Goal: Information Seeking & Learning: Learn about a topic

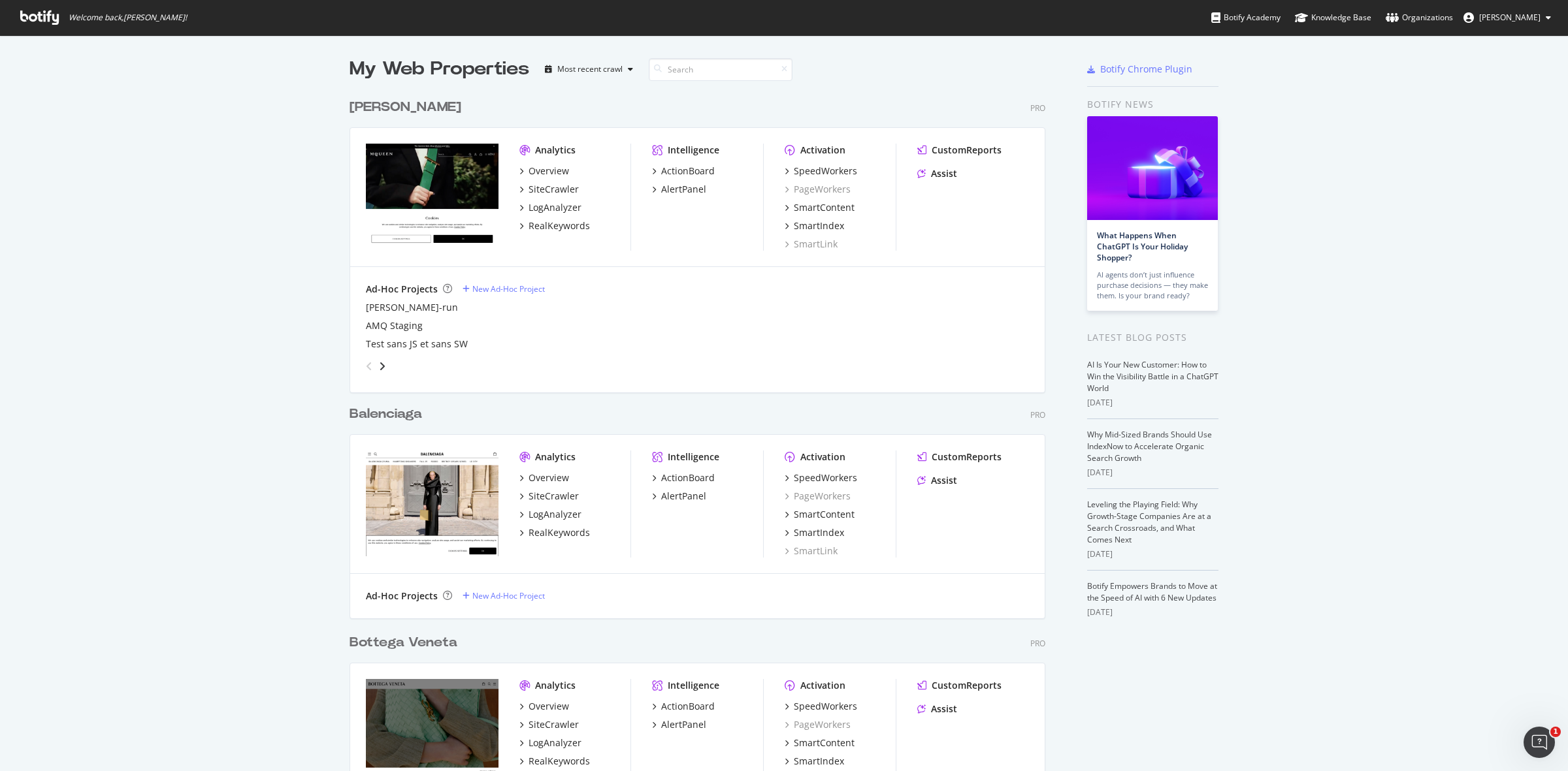
click at [441, 95] on div "[PERSON_NAME] Pro Analytics Overview SiteCrawler LogAnalyzer RealKeywords Intel…" at bounding box center [703, 235] width 706 height 307
click at [431, 106] on div "[PERSON_NAME]" at bounding box center [405, 108] width 112 height 19
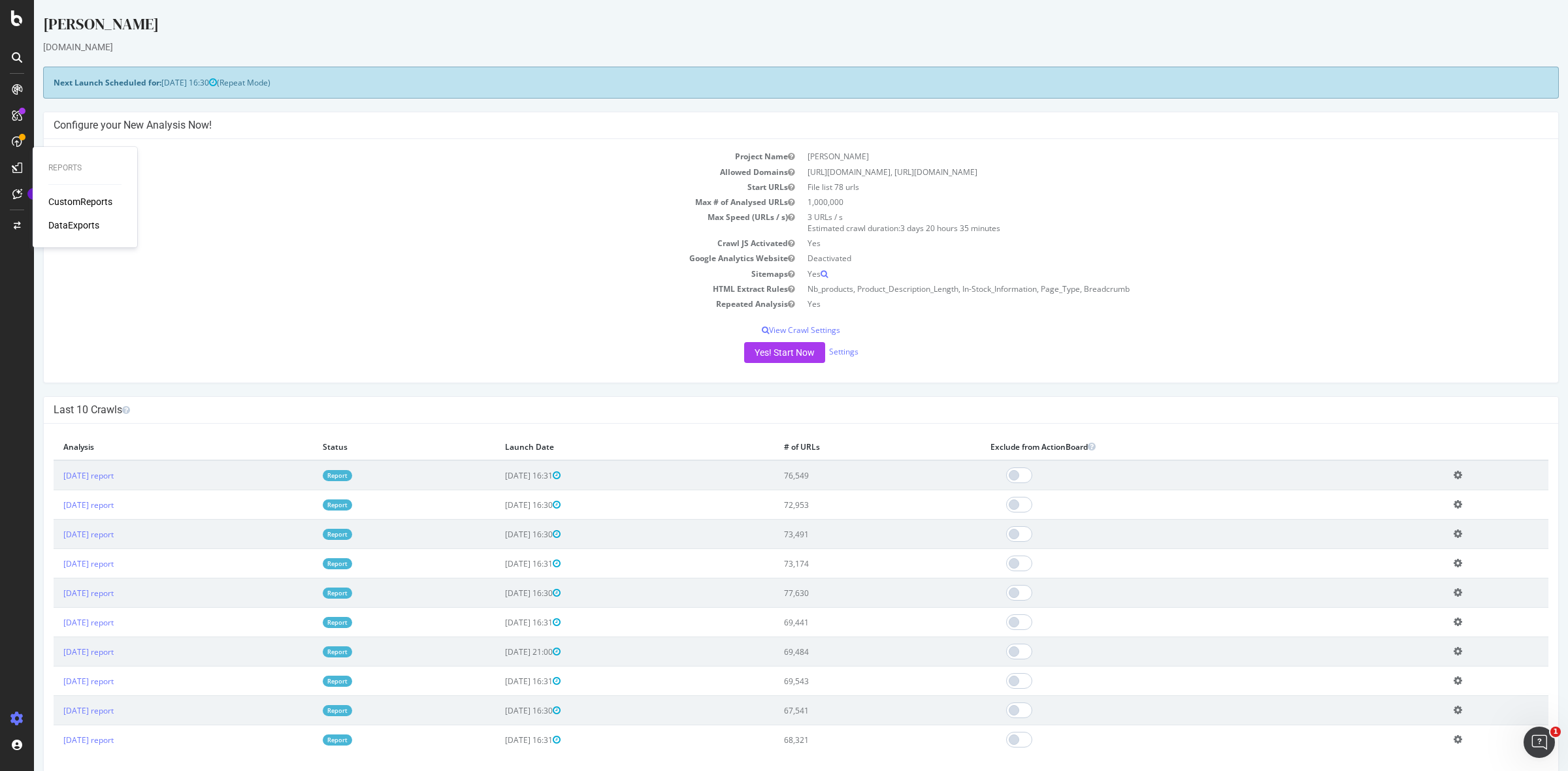
click at [83, 201] on div "CustomReports" at bounding box center [80, 201] width 64 height 13
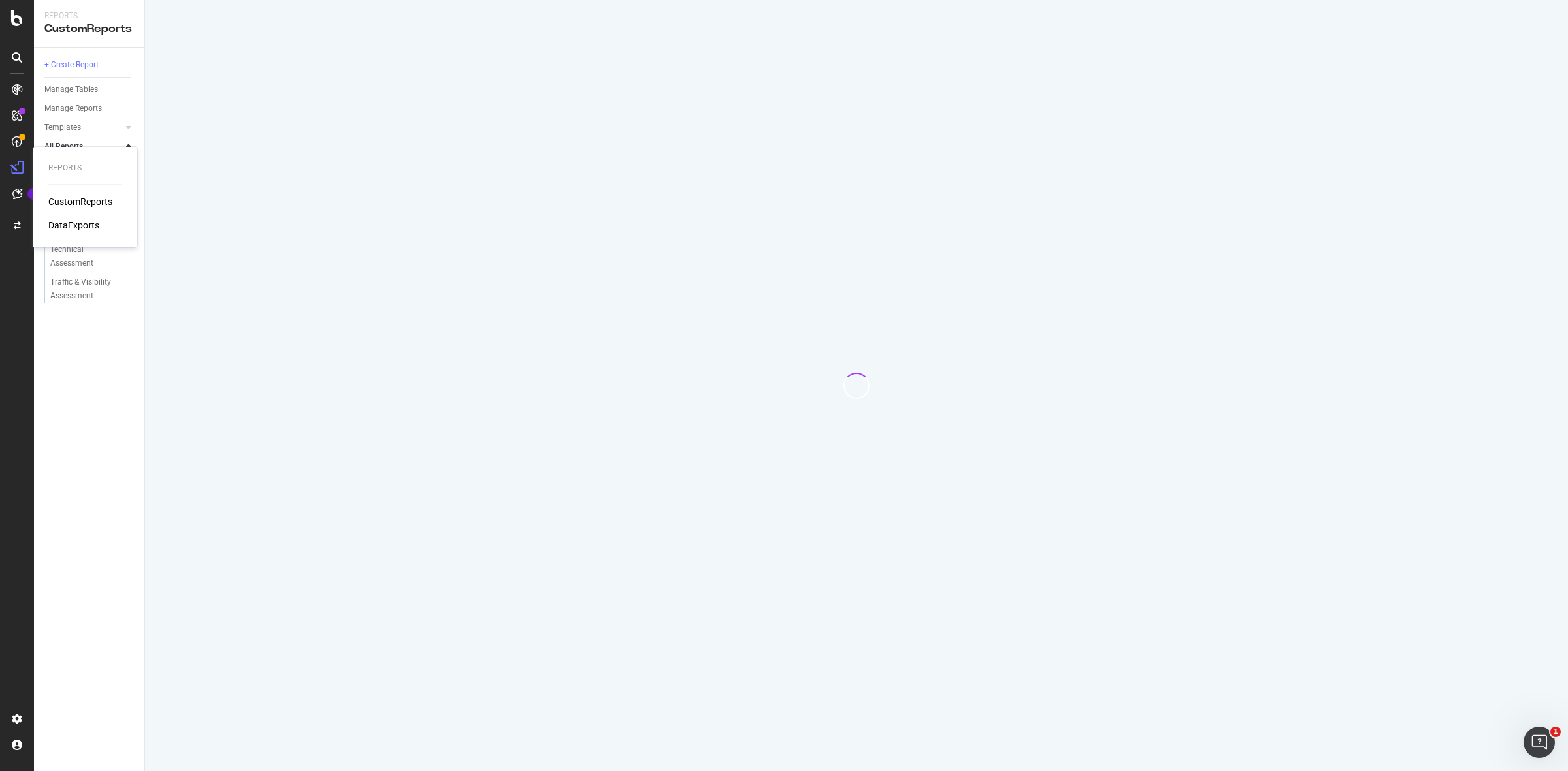
click at [97, 200] on div "CustomReports" at bounding box center [80, 201] width 64 height 13
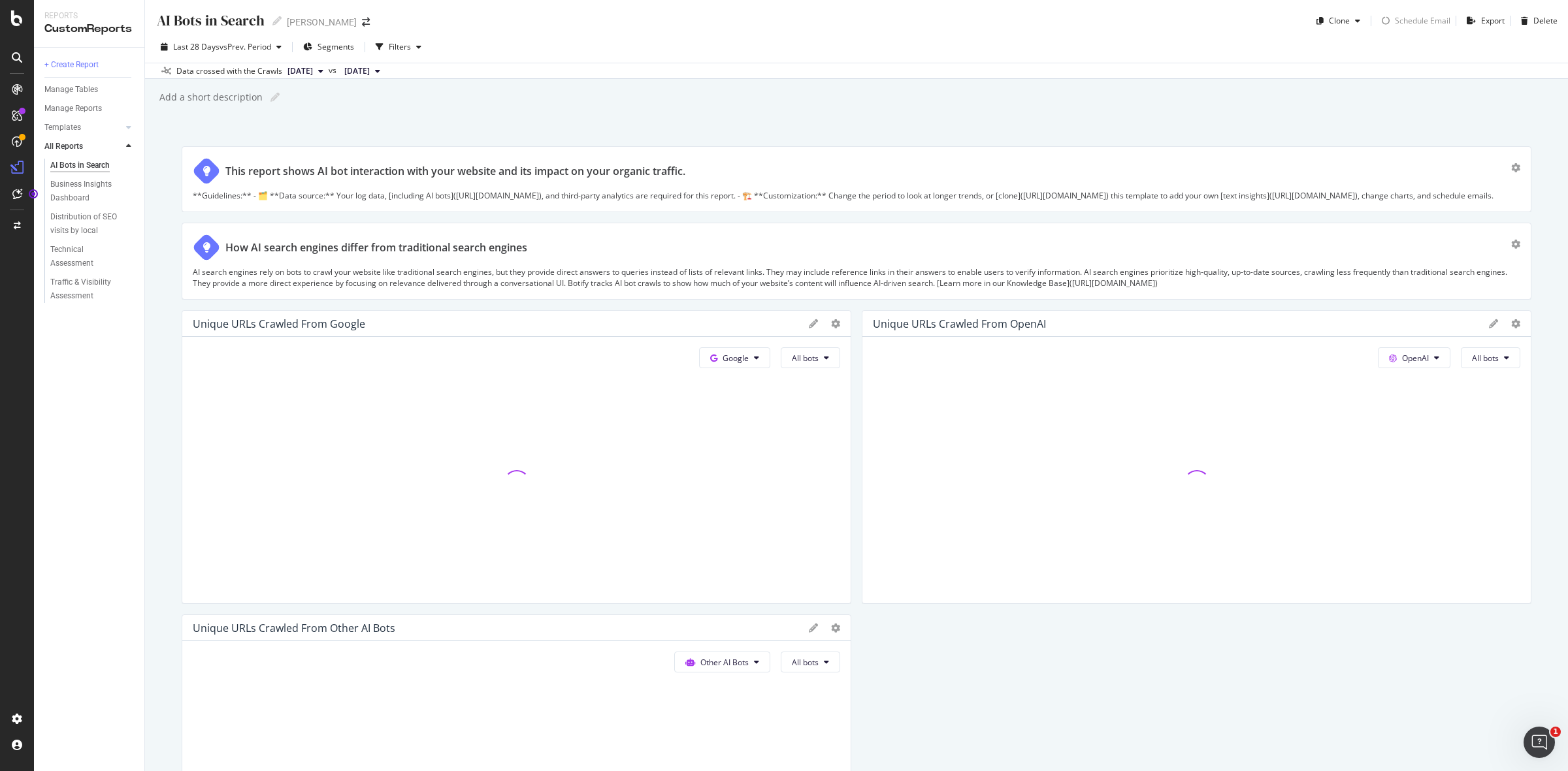
click at [82, 426] on div "+ Create Report Manage Tables Manage Reports Templates AI Bots in Search Busine…" at bounding box center [89, 409] width 110 height 724
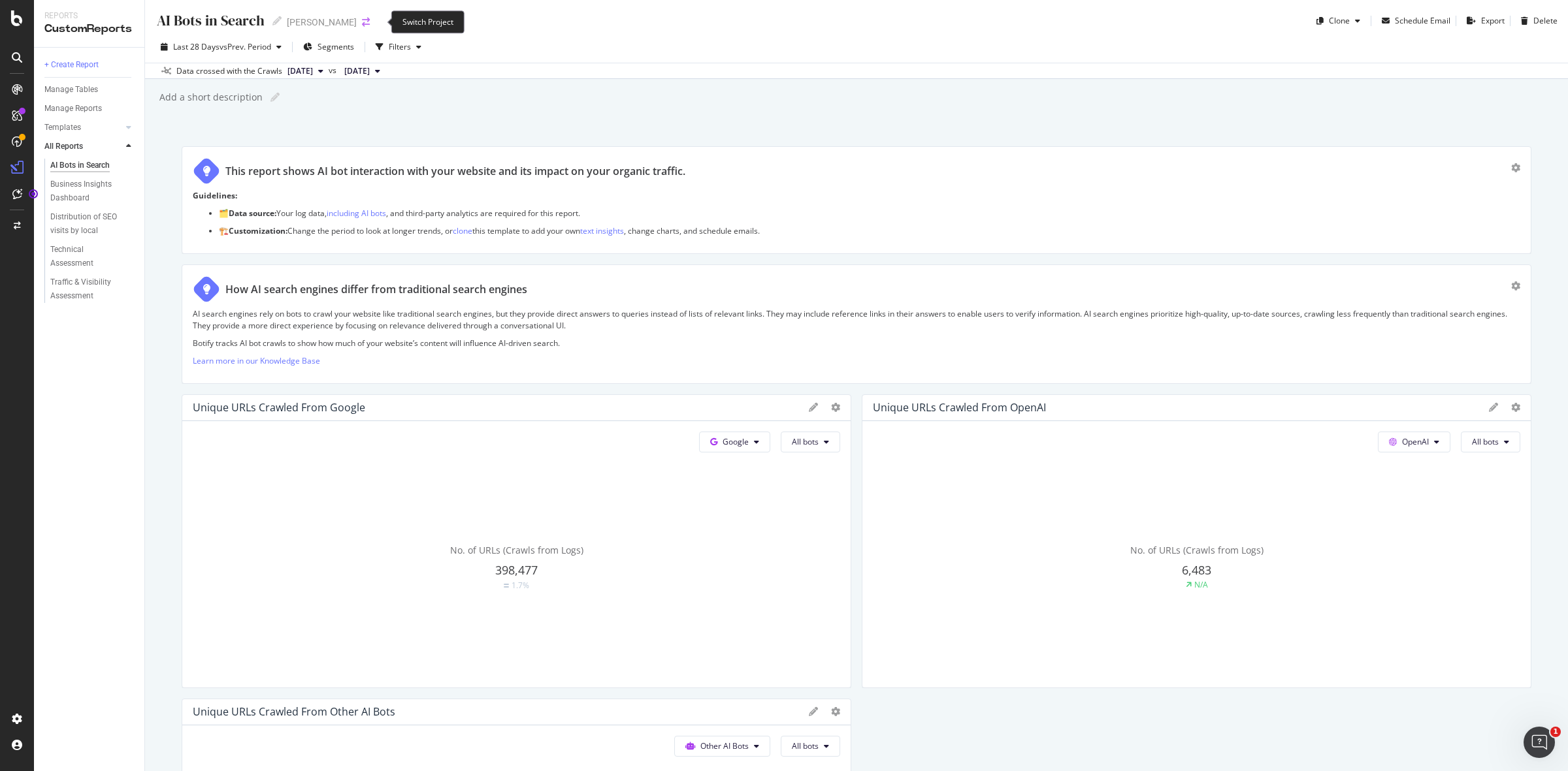
click at [369, 21] on icon "arrow-right-arrow-left" at bounding box center [365, 22] width 8 height 9
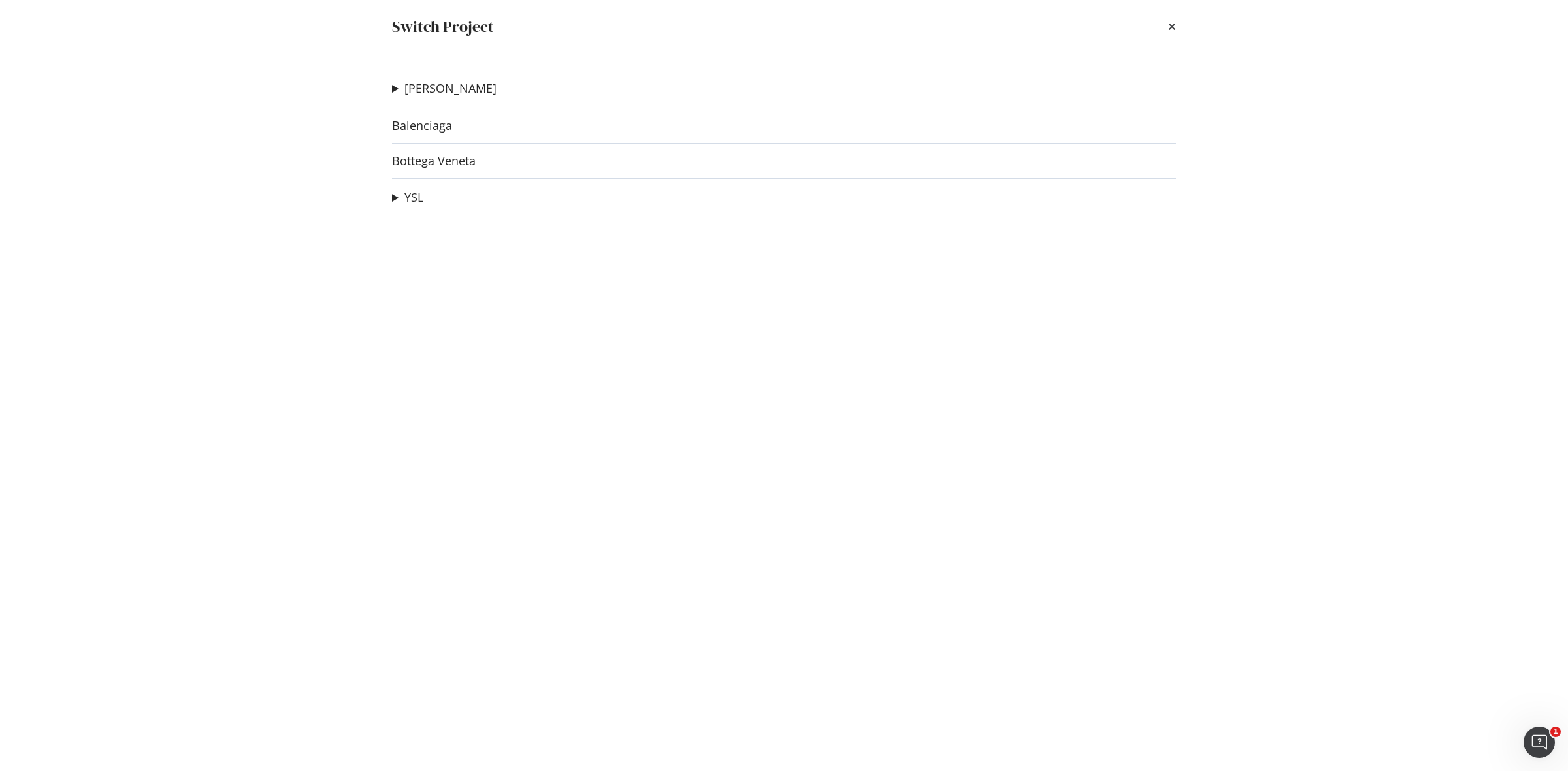
click at [422, 121] on link "Balenciaga" at bounding box center [421, 126] width 60 height 14
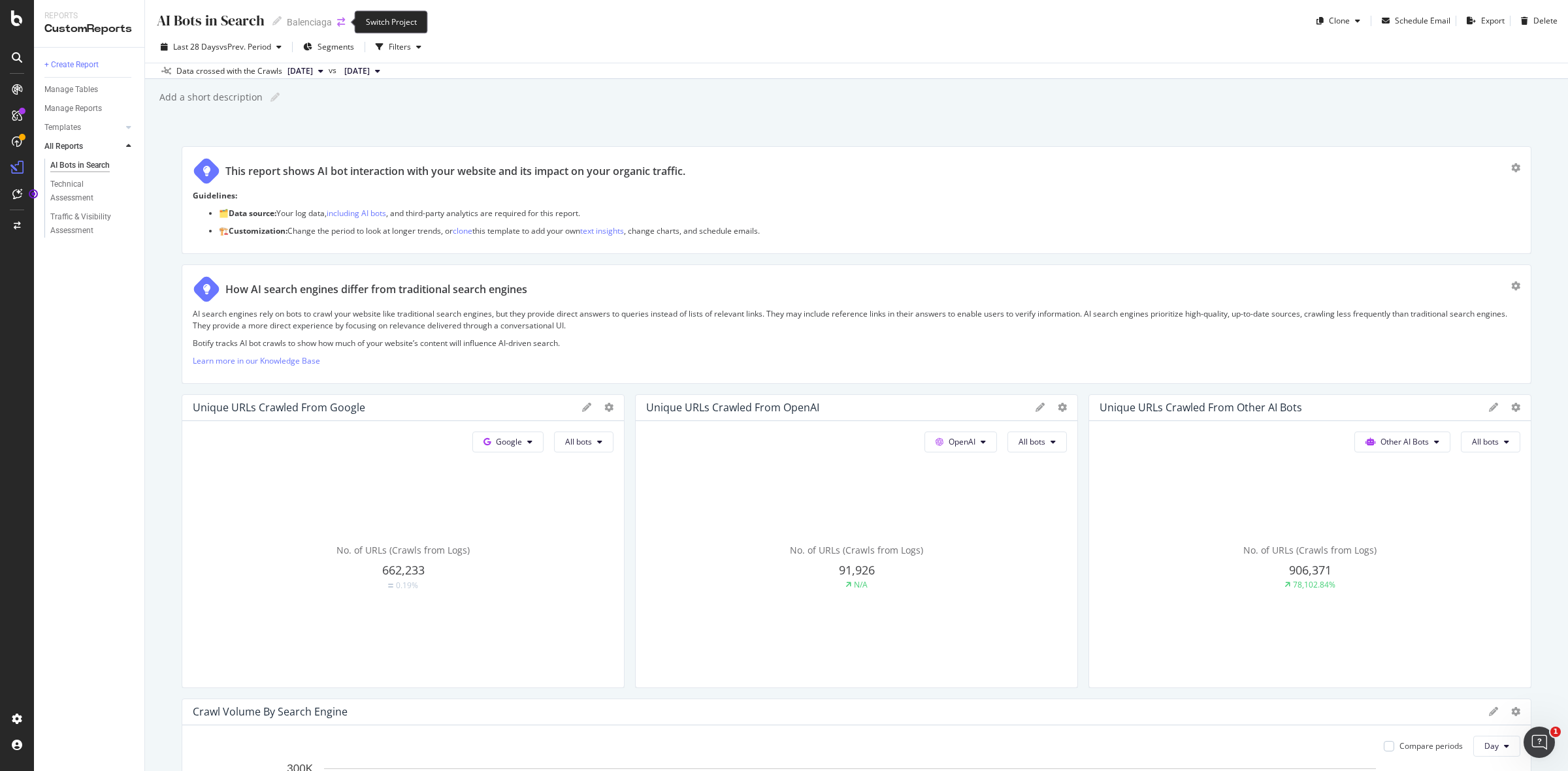
click at [342, 20] on icon "arrow-right-arrow-left" at bounding box center [340, 22] width 8 height 9
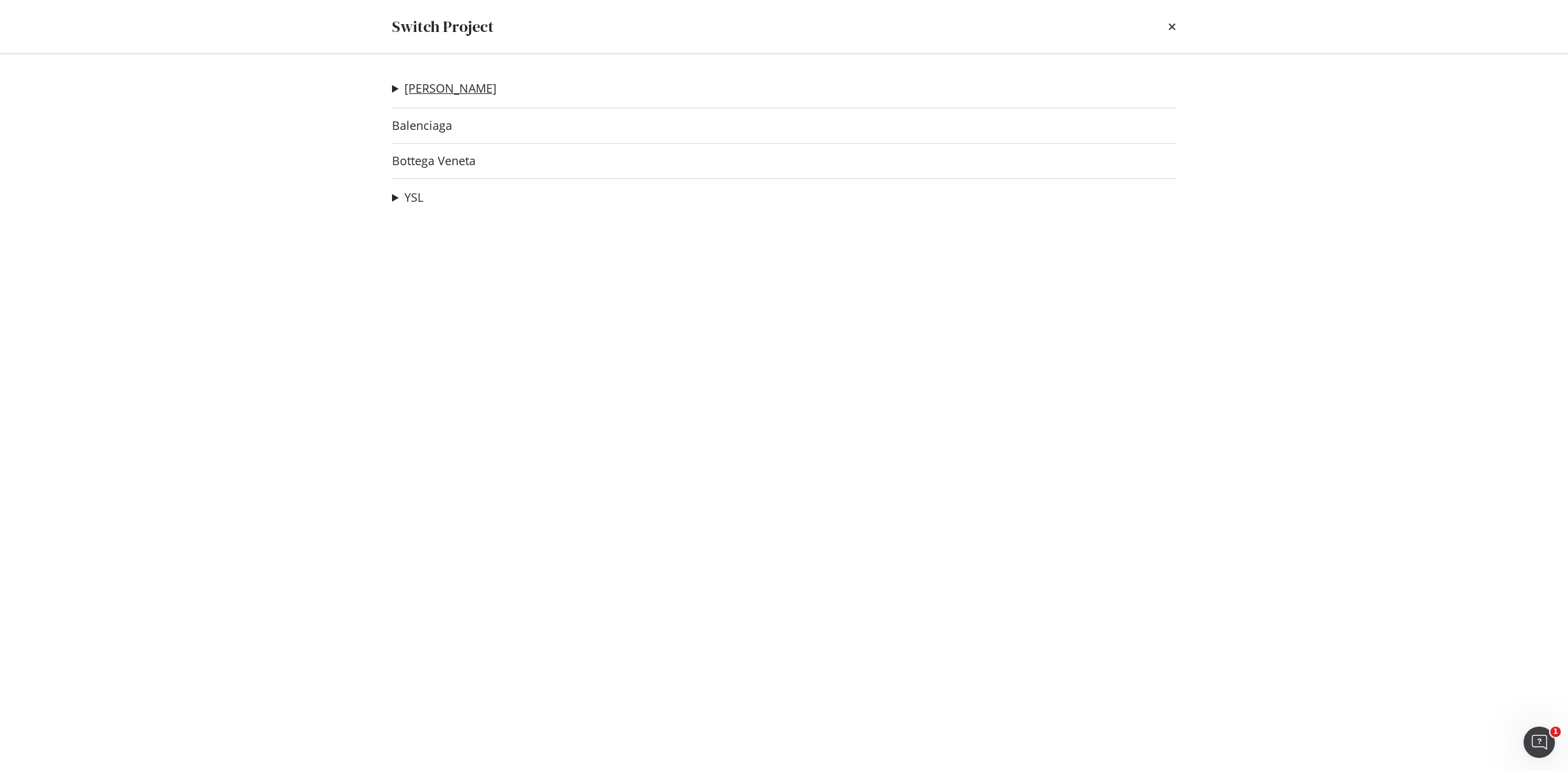
click at [446, 90] on link "[PERSON_NAME]" at bounding box center [451, 88] width 92 height 14
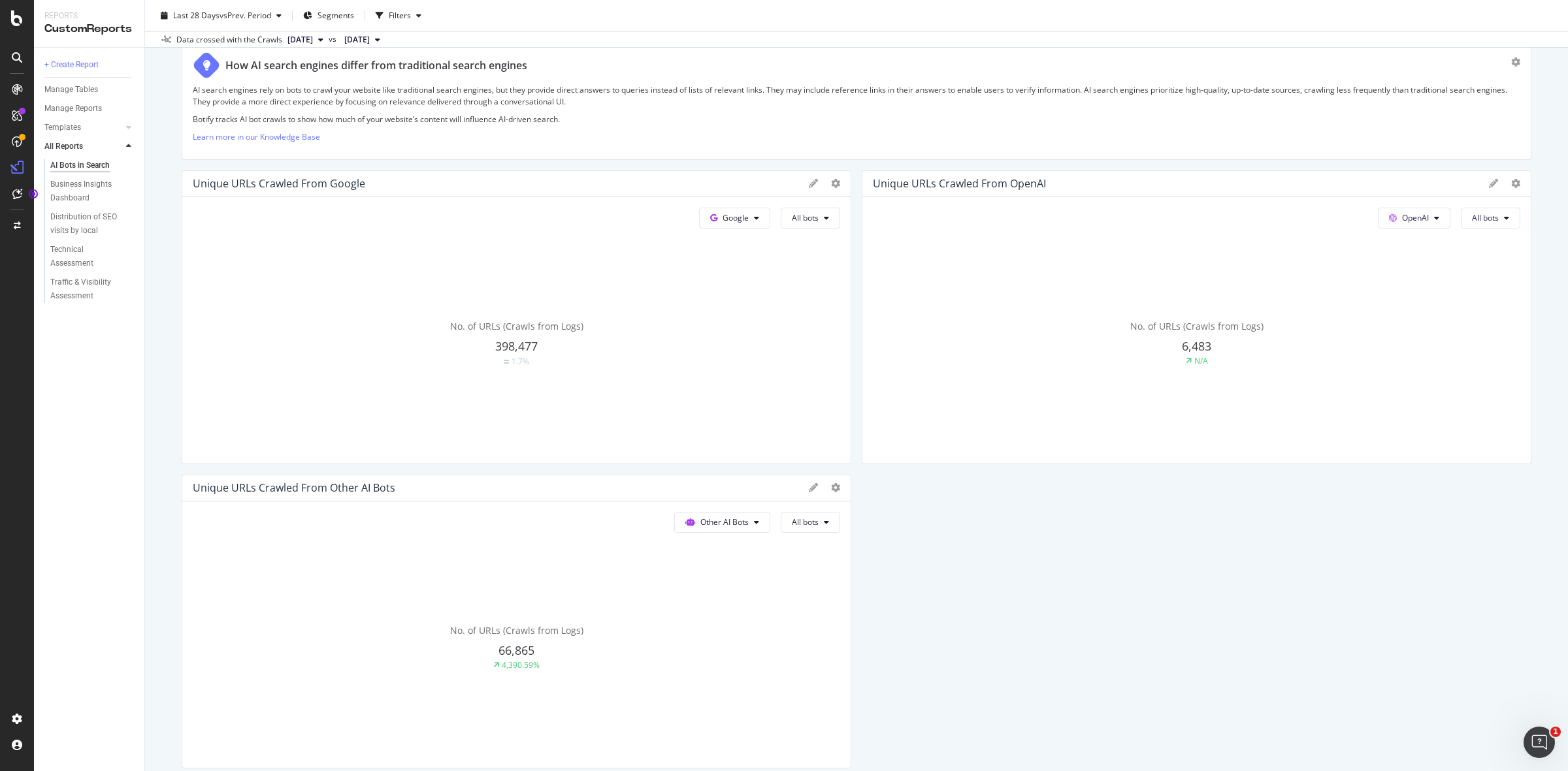
scroll to position [222, 0]
click at [812, 185] on div at bounding box center [824, 185] width 32 height 13
click at [809, 187] on icon at bounding box center [813, 185] width 9 height 9
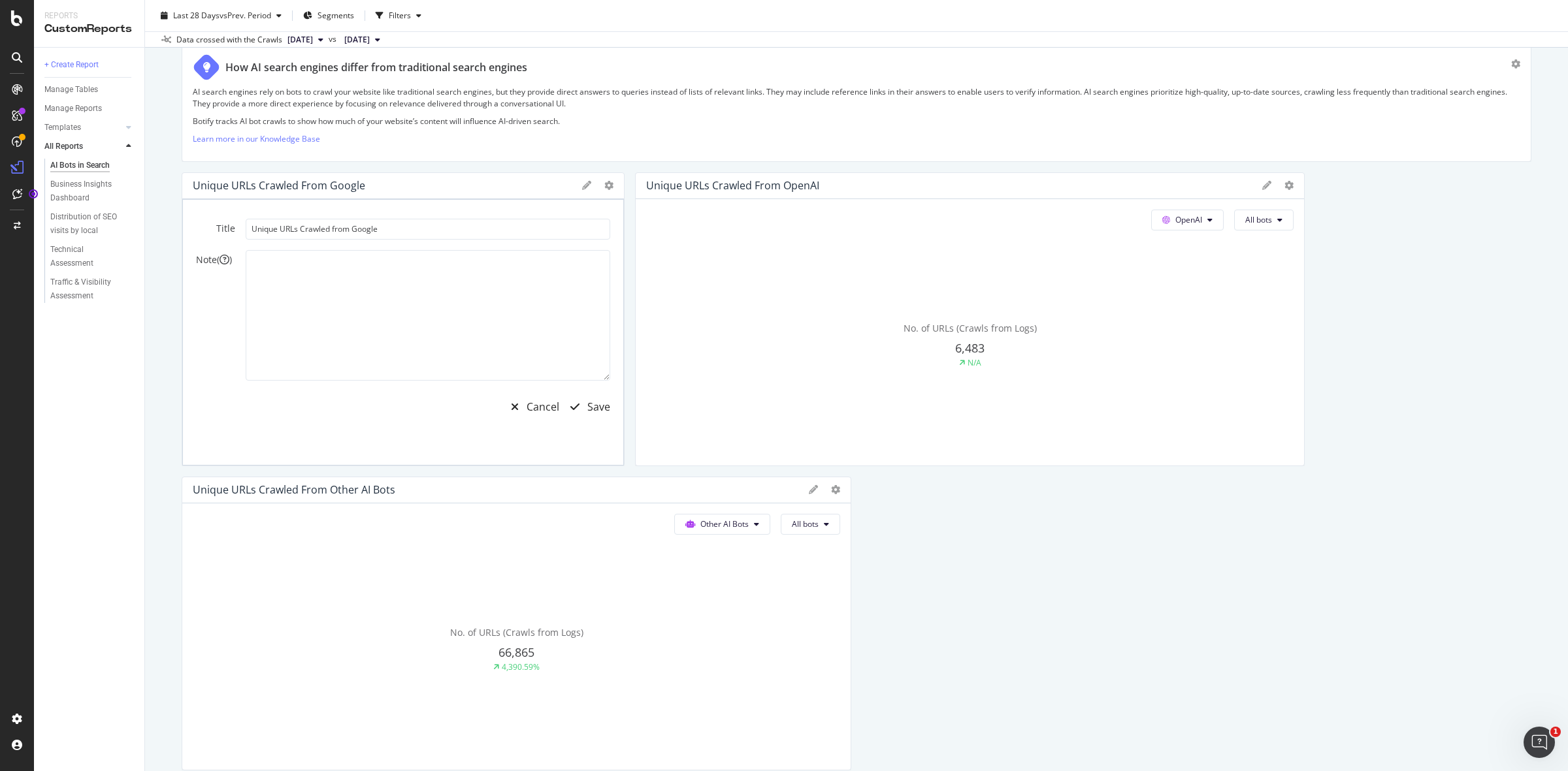
drag, startPoint x: 844, startPoint y: 456, endPoint x: 410, endPoint y: 380, distance: 440.6
click at [410, 380] on div "Unique URLs Crawled from Google Title Unique URLs Crawled from Google Note ( ) …" at bounding box center [403, 320] width 443 height 294
click at [587, 409] on div "Save" at bounding box center [598, 408] width 23 height 15
click at [1262, 184] on icon at bounding box center [1266, 185] width 9 height 9
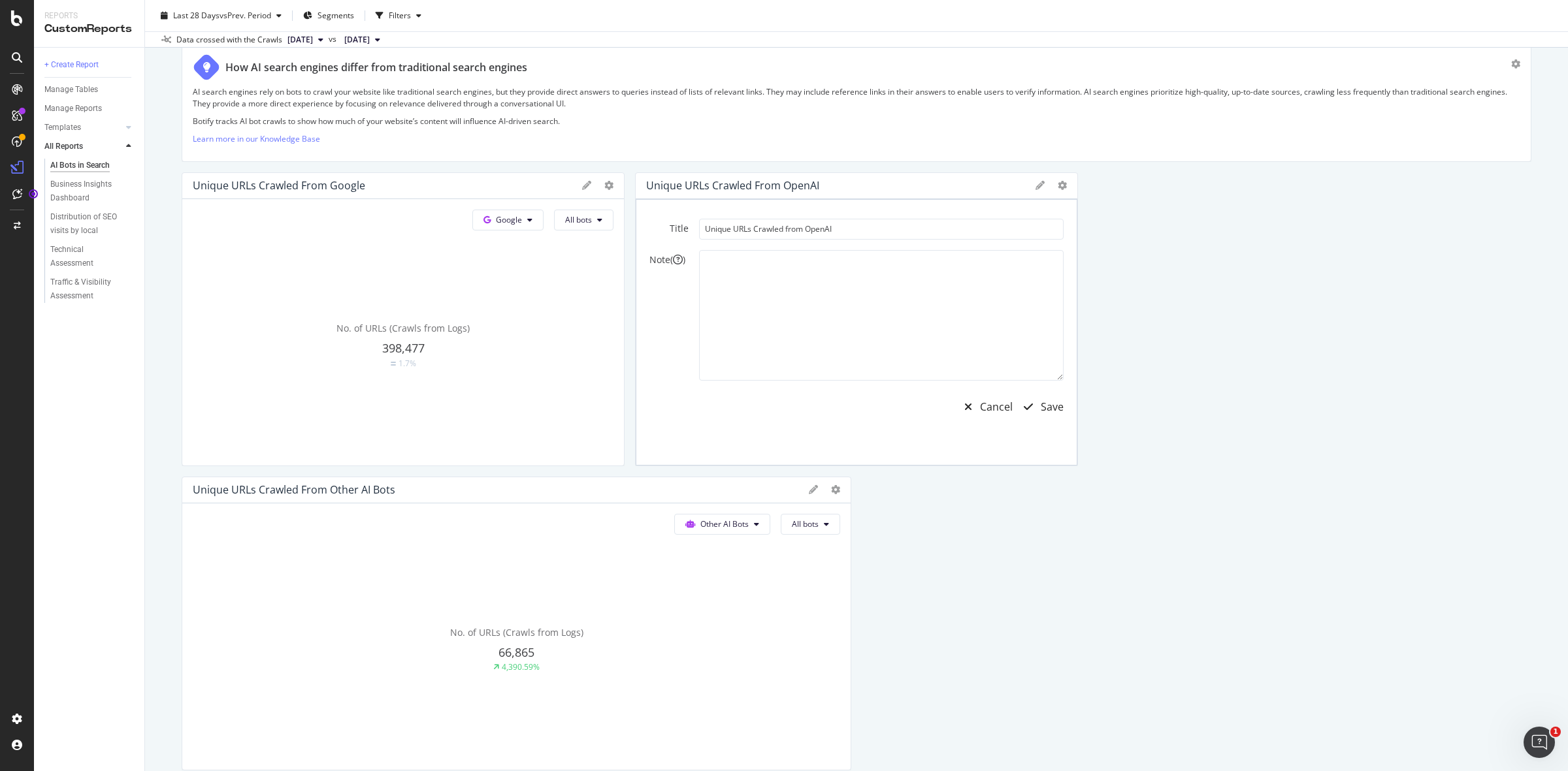
drag, startPoint x: 1294, startPoint y: 406, endPoint x: 968, endPoint y: 369, distance: 328.1
click at [968, 369] on div "Unique URLs Crawled from OpenAI Title Unique URLs Crawled from OpenAI Note ( ) …" at bounding box center [857, 320] width 443 height 294
click at [1040, 403] on div "Save" at bounding box center [1052, 408] width 23 height 15
click at [613, 403] on div "No. of URLs (Crawls from Logs) 6,483 N/A" at bounding box center [403, 345] width 421 height 220
click at [811, 491] on div at bounding box center [824, 489] width 32 height 13
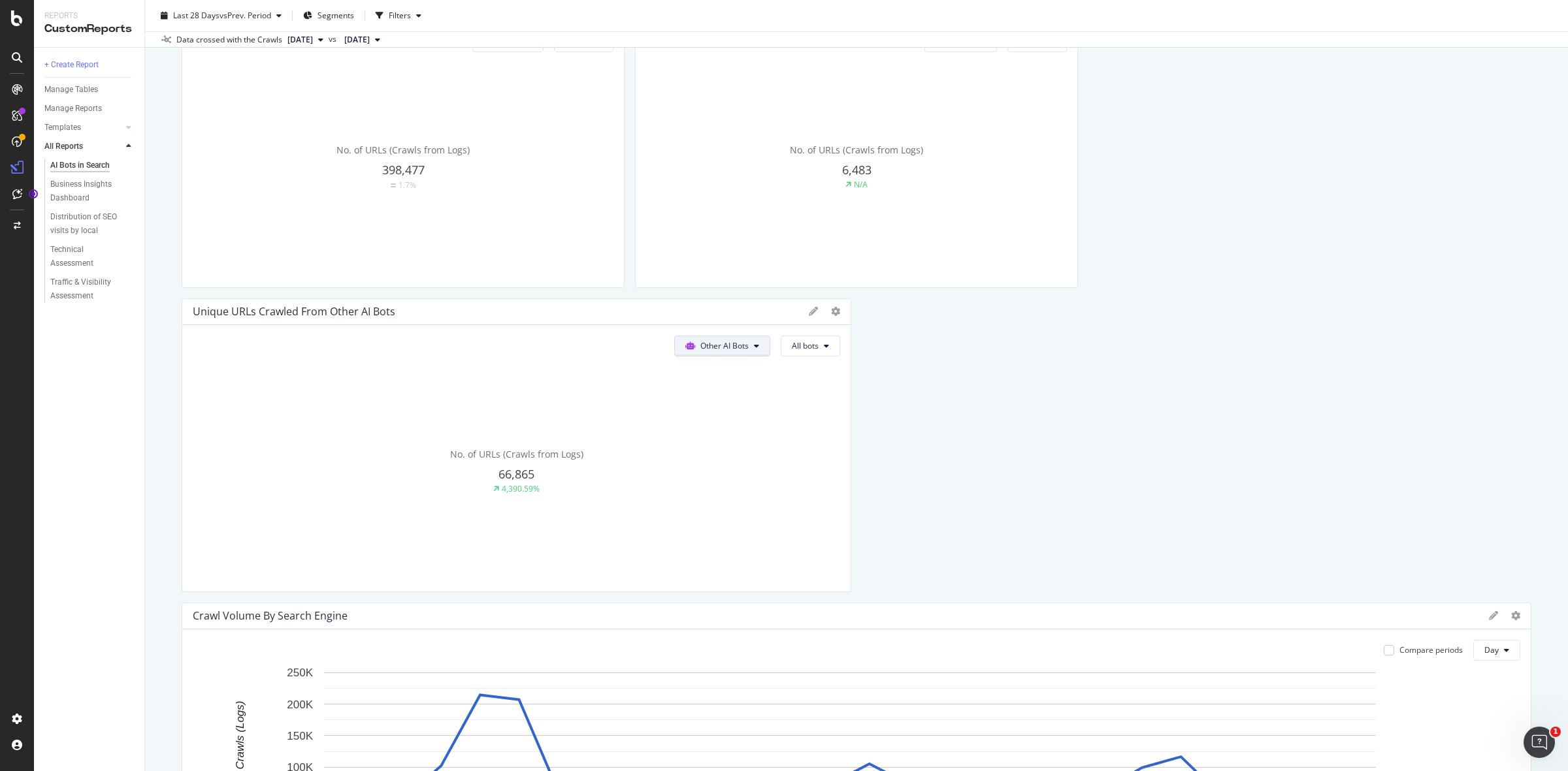
scroll to position [403, 0]
click at [809, 311] on icon at bounding box center [813, 309] width 9 height 9
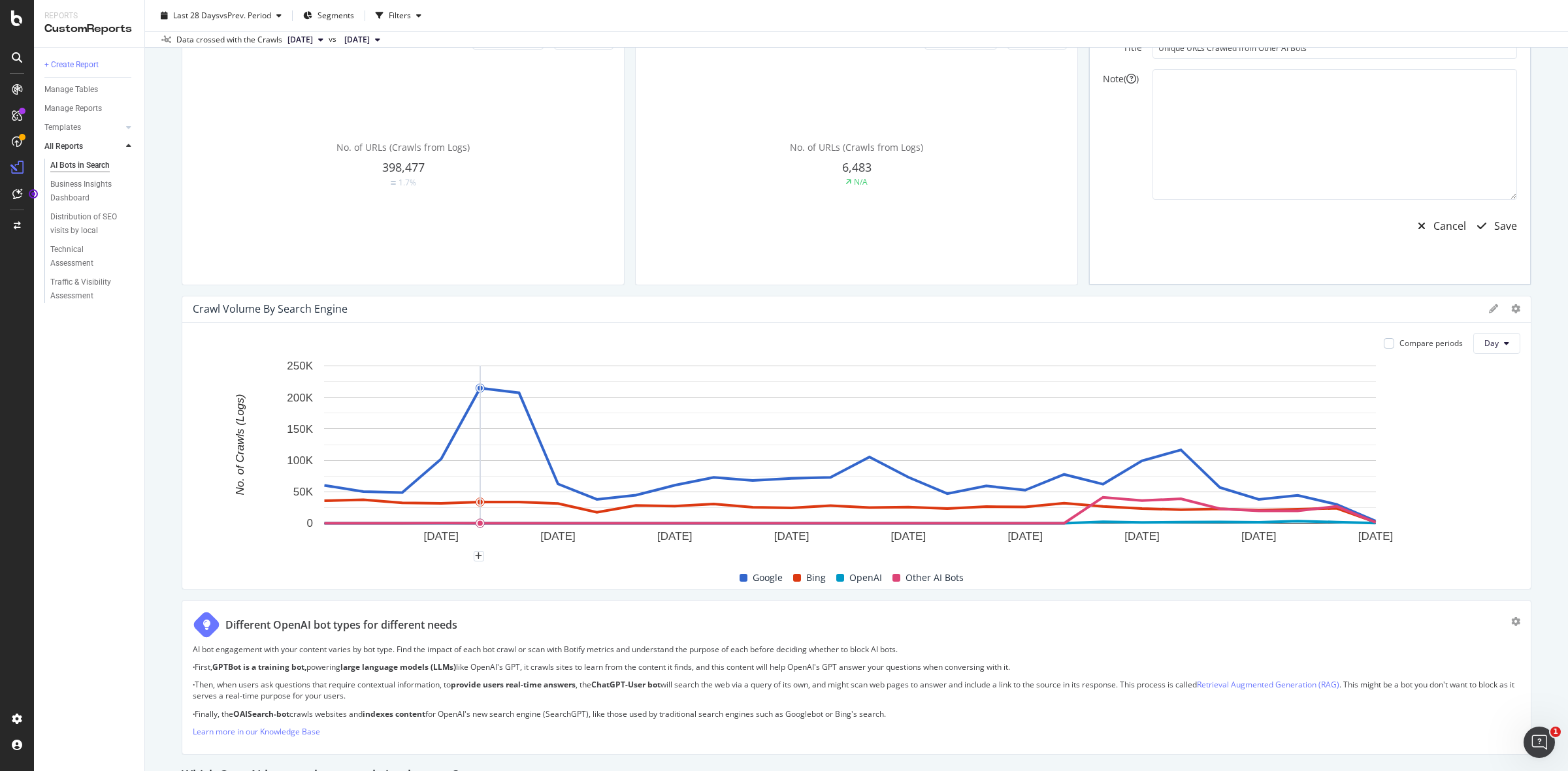
drag, startPoint x: 844, startPoint y: 434, endPoint x: 491, endPoint y: 415, distance: 353.5
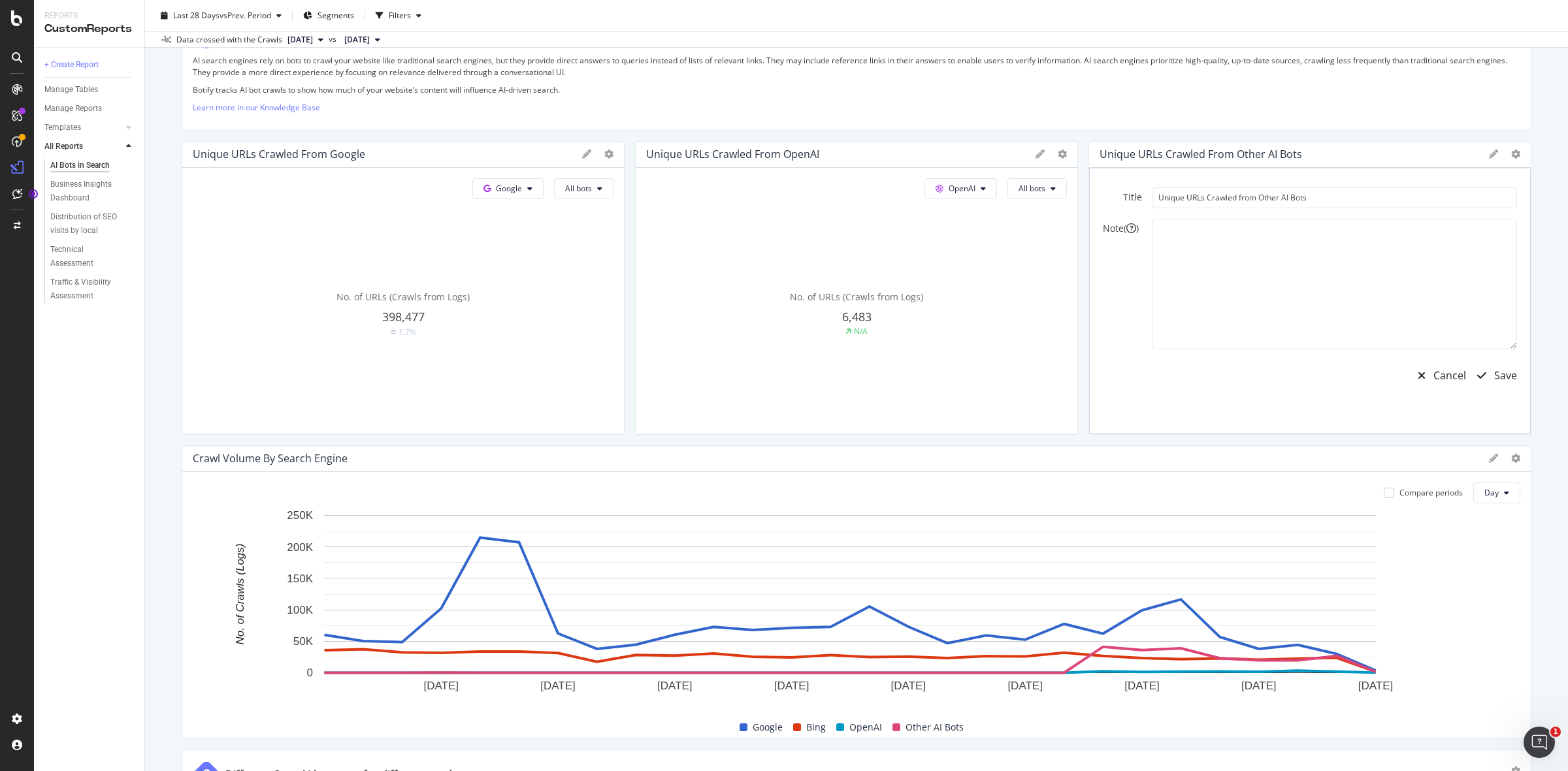
scroll to position [259, 0]
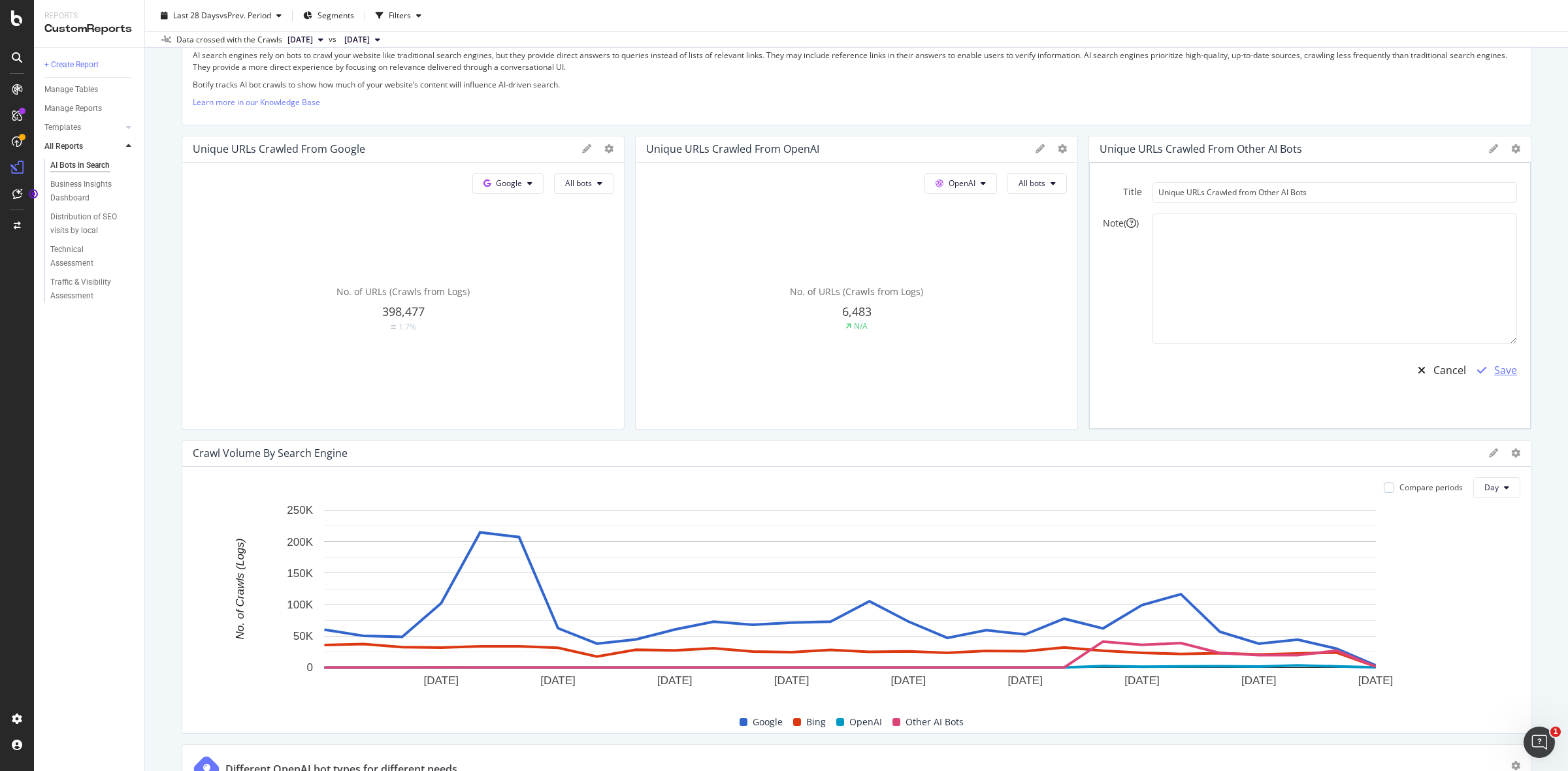
click at [1494, 374] on div "Save" at bounding box center [1505, 371] width 23 height 15
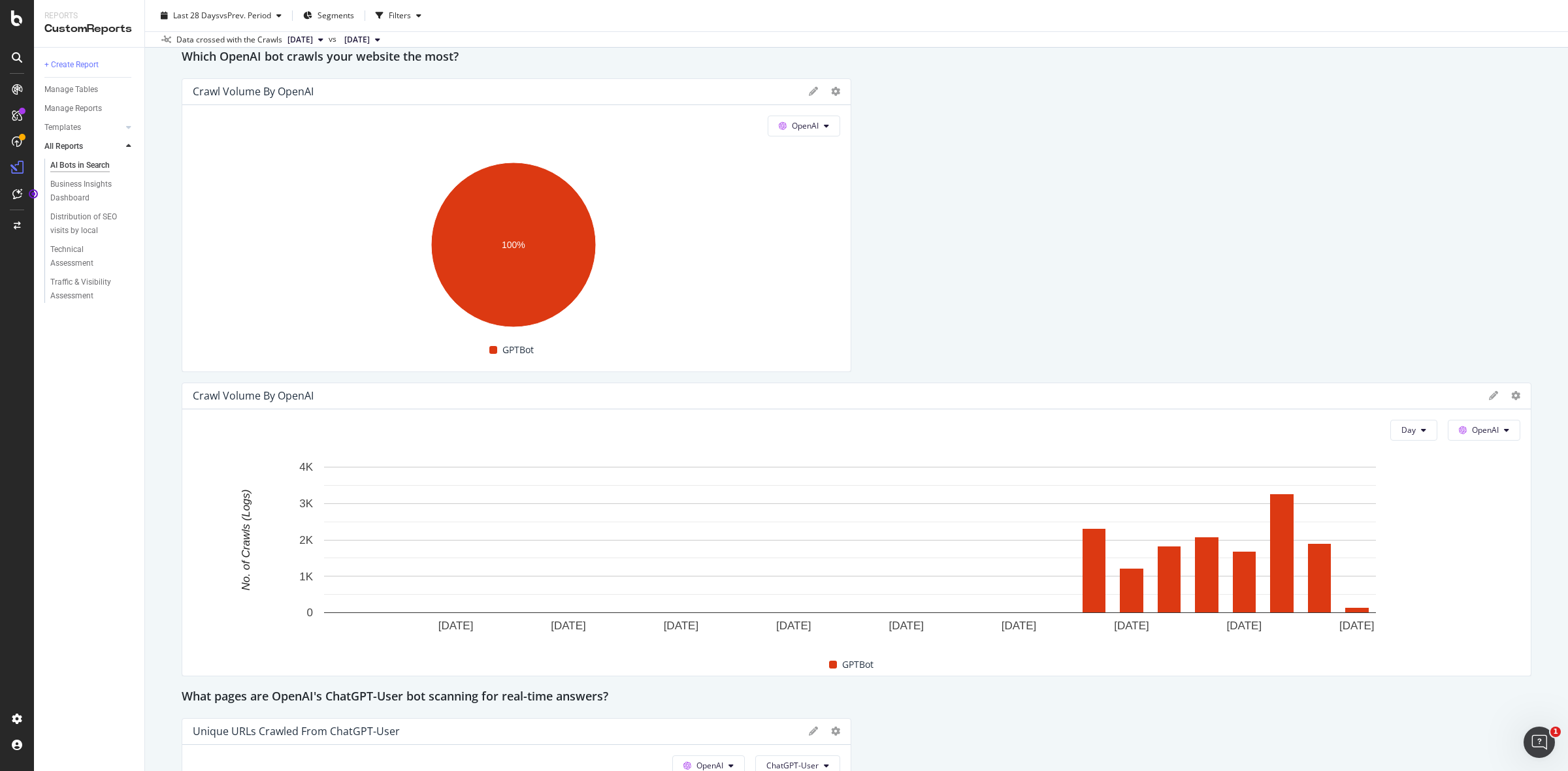
scroll to position [1122, 0]
click at [810, 82] on div "Crawl Volume by OpenAI" at bounding box center [516, 91] width 669 height 26
click at [801, 90] on div "Crawl Volume by OpenAI" at bounding box center [516, 91] width 669 height 26
click at [809, 89] on icon at bounding box center [813, 91] width 9 height 9
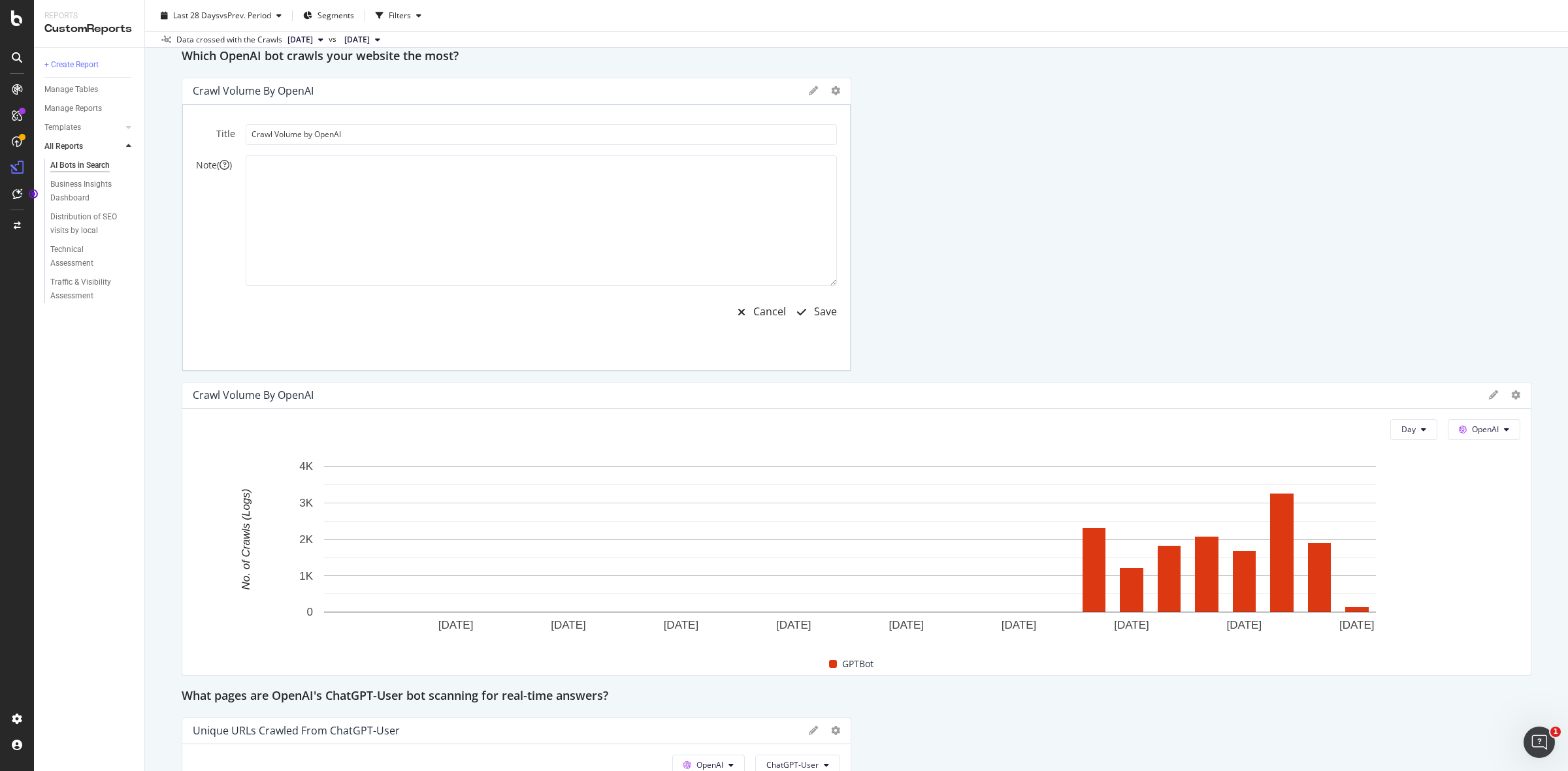
click at [843, 173] on div "Title Crawl Volume by OpenAI Note ( ) Cancel Save" at bounding box center [516, 238] width 669 height 267
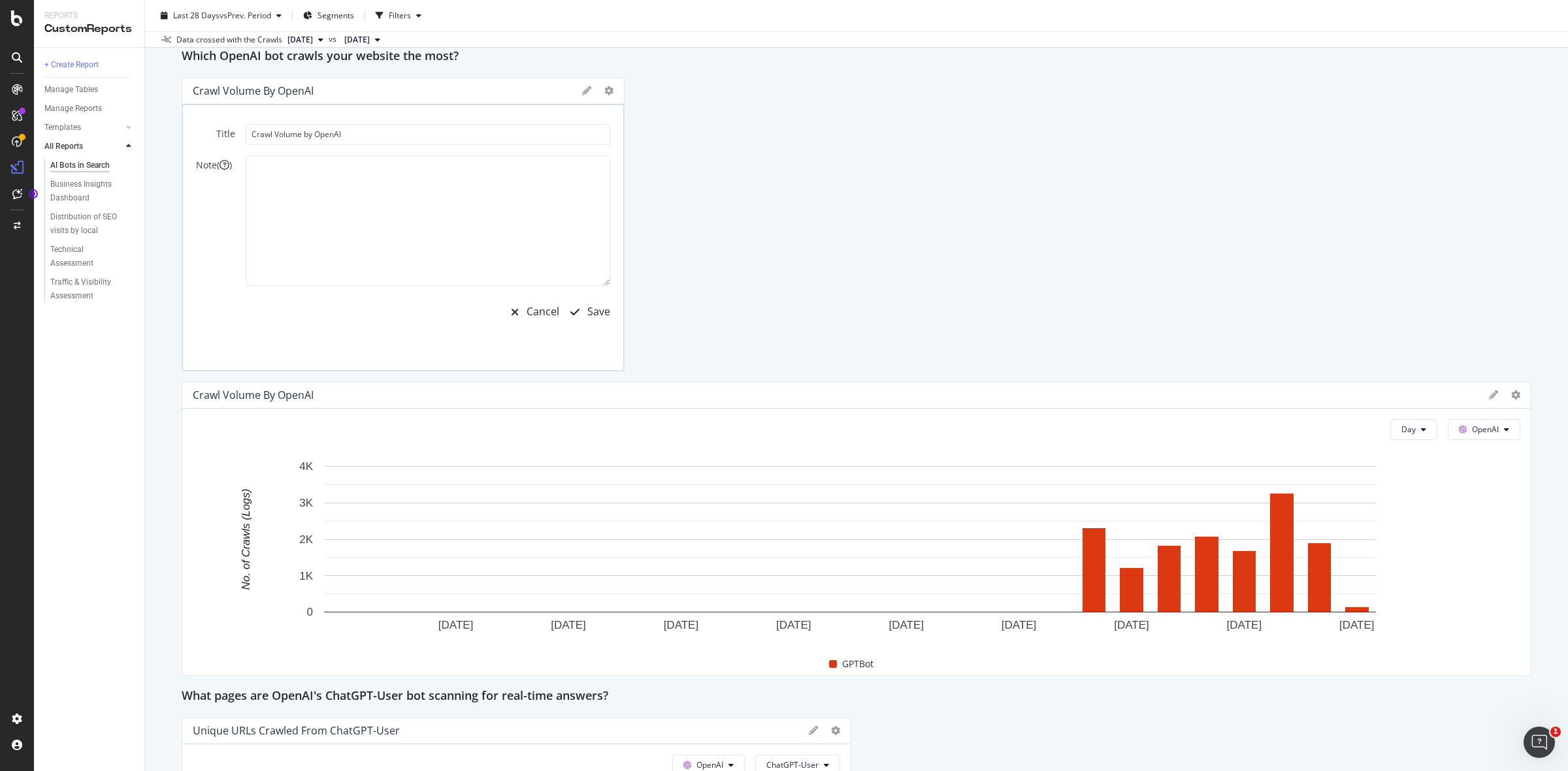
drag, startPoint x: 844, startPoint y: 180, endPoint x: 624, endPoint y: 170, distance: 220.2
click at [598, 314] on div "Save" at bounding box center [598, 312] width 23 height 15
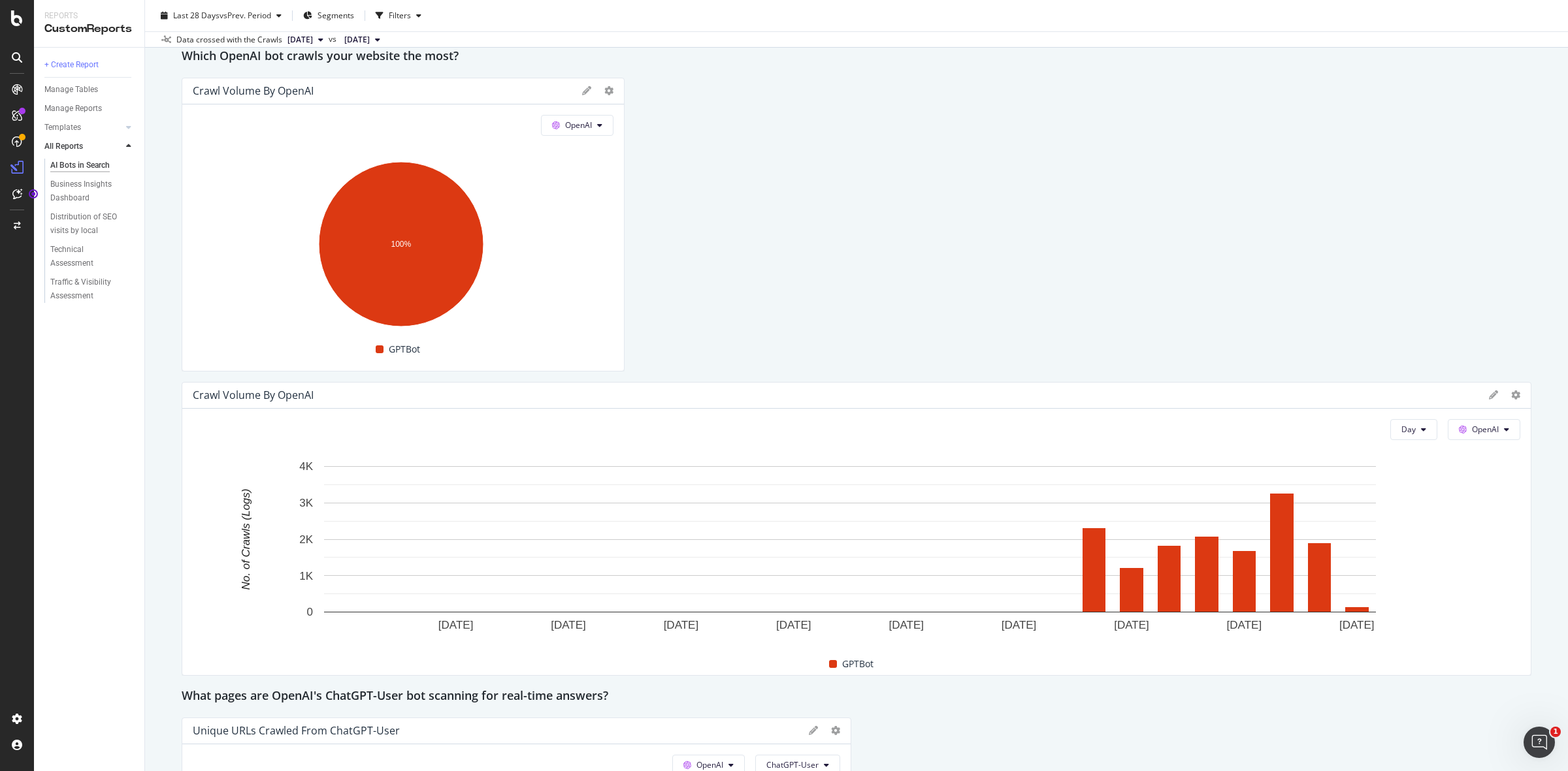
click at [1488, 393] on icon at bounding box center [1493, 395] width 9 height 9
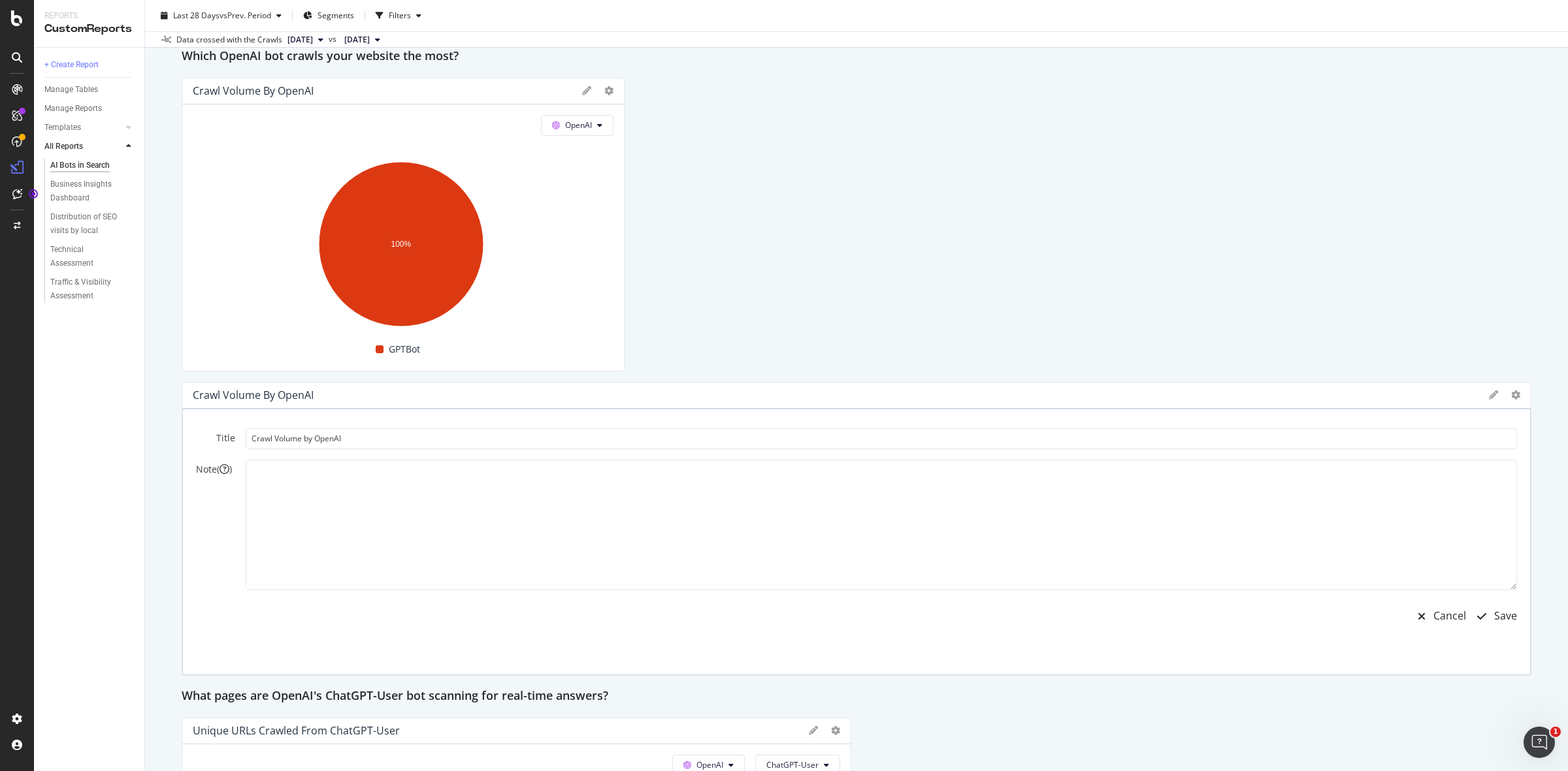
click at [1518, 465] on div "Title Crawl Volume by OpenAI Note ( ) Cancel Save" at bounding box center [856, 542] width 1348 height 267
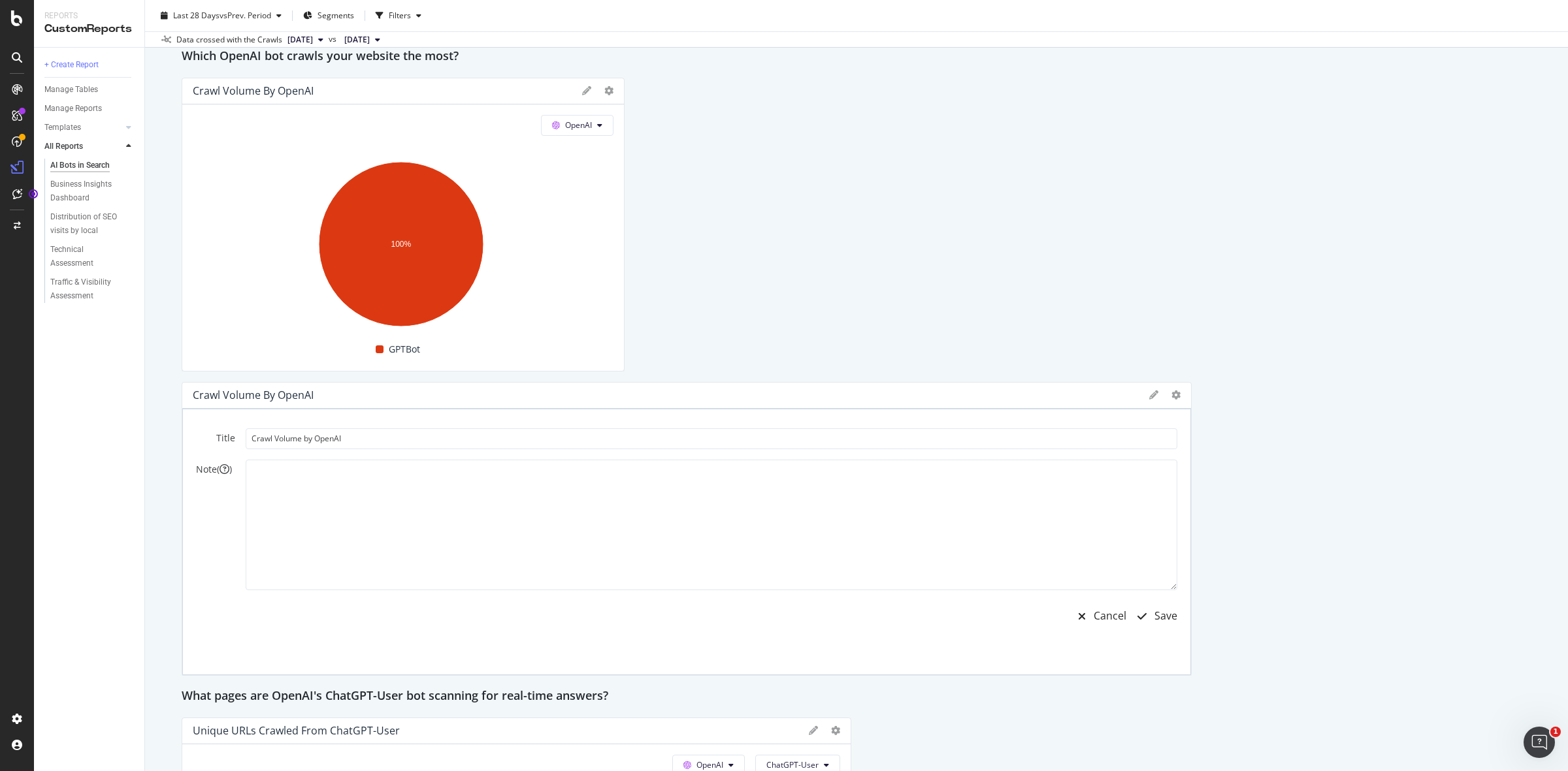
drag, startPoint x: 1518, startPoint y: 469, endPoint x: 1239, endPoint y: 477, distance: 279.1
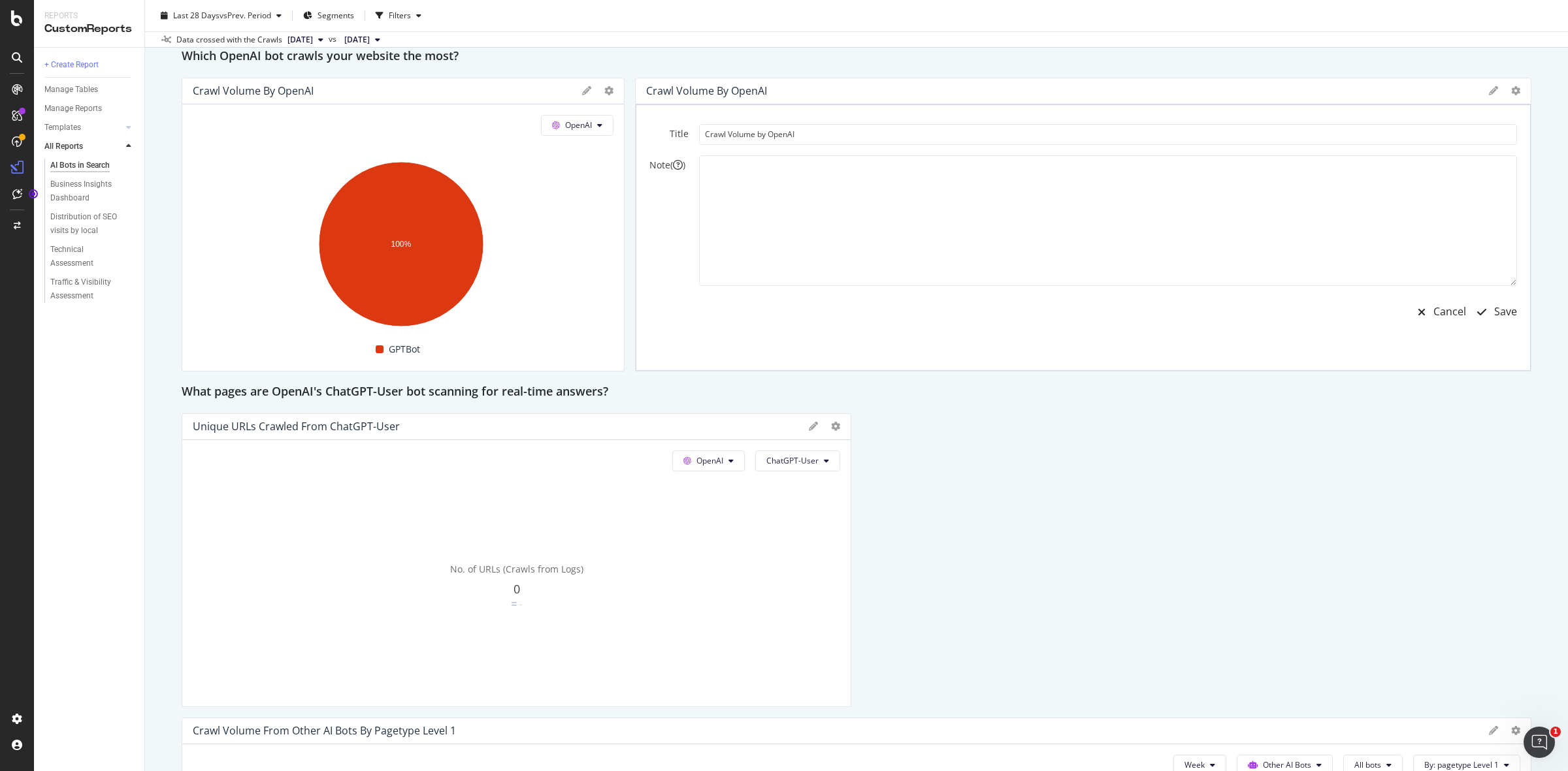
drag, startPoint x: 1181, startPoint y: 474, endPoint x: 1117, endPoint y: 474, distance: 64.0
click at [1117, 474] on div "This report shows AI bot interaction with your website and its impact on your o…" at bounding box center [856, 739] width 1349 height 3430
click at [1494, 309] on div "Save" at bounding box center [1505, 312] width 23 height 15
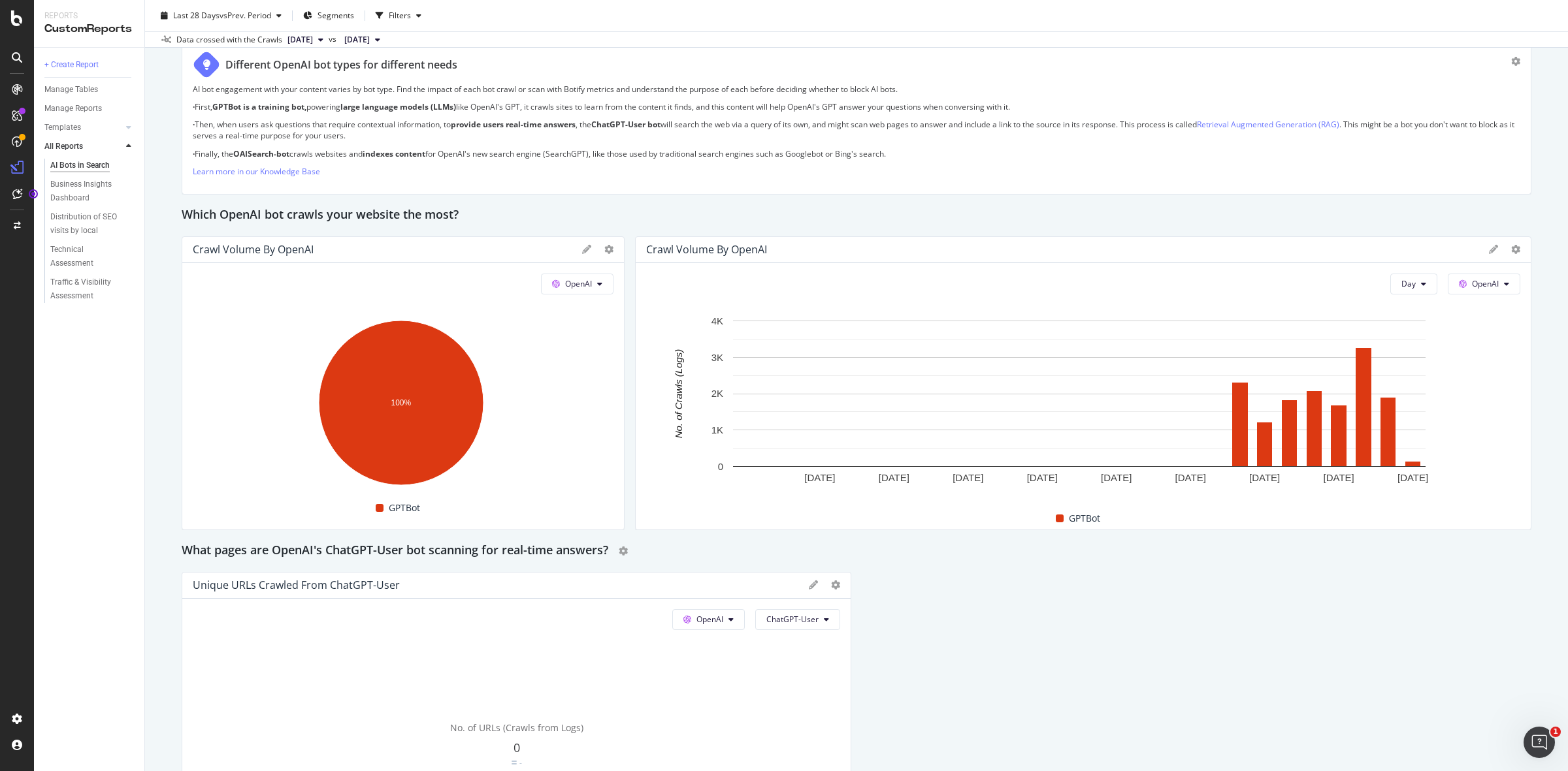
scroll to position [962, 0]
click at [1477, 296] on div "Day OpenAI Hold CTRL while clicking to filter the report. [DATE] [DATE] [DATE] …" at bounding box center [1082, 397] width 895 height 267
click at [1477, 289] on span "OpenAI" at bounding box center [1484, 285] width 27 height 11
click at [557, 281] on span at bounding box center [558, 285] width 13 height 11
click at [843, 250] on div "Crawl Volume by OpenAI" at bounding box center [1064, 250] width 836 height 13
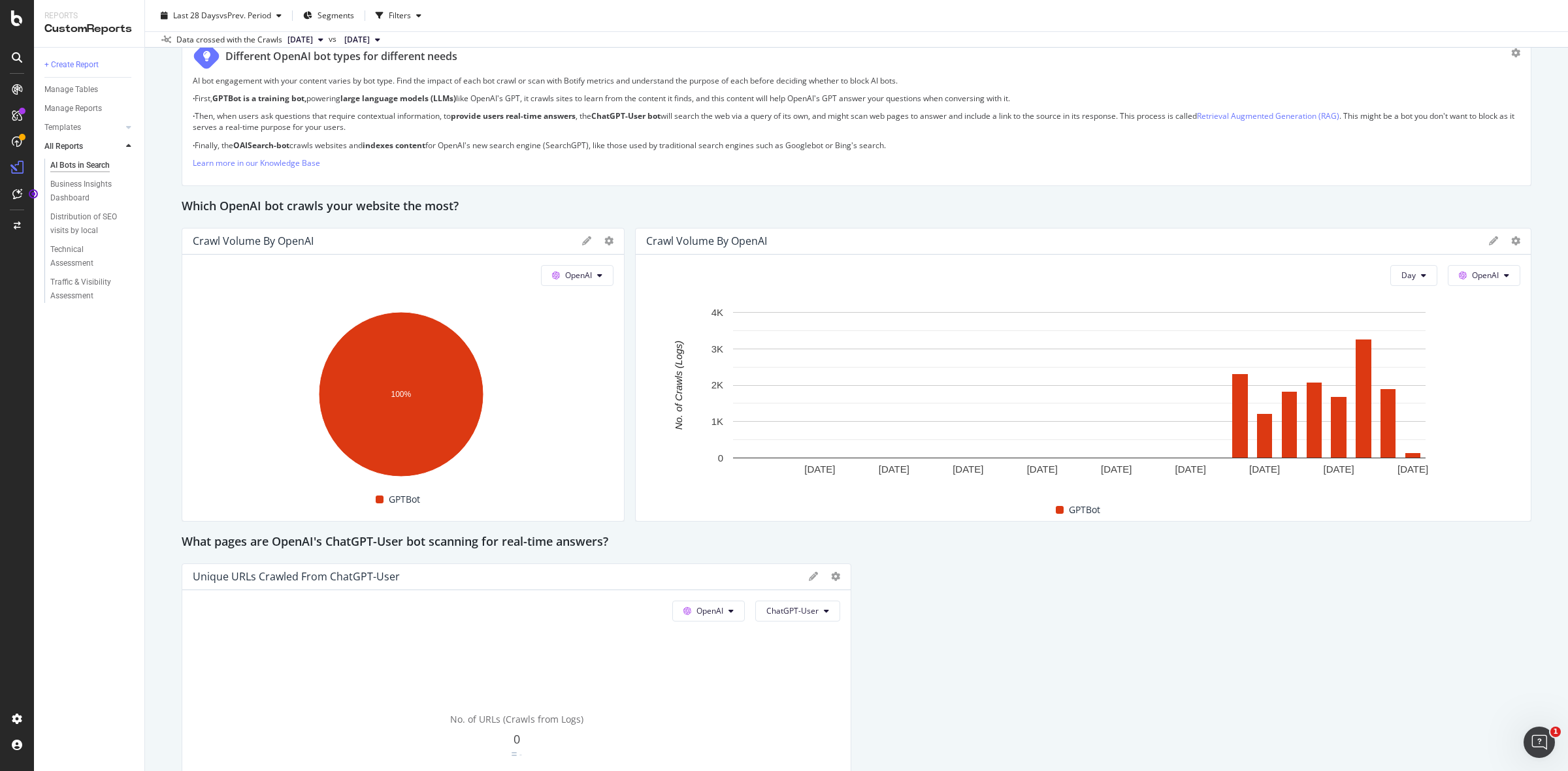
scroll to position [974, 0]
click at [575, 281] on button "OpenAI" at bounding box center [577, 274] width 73 height 21
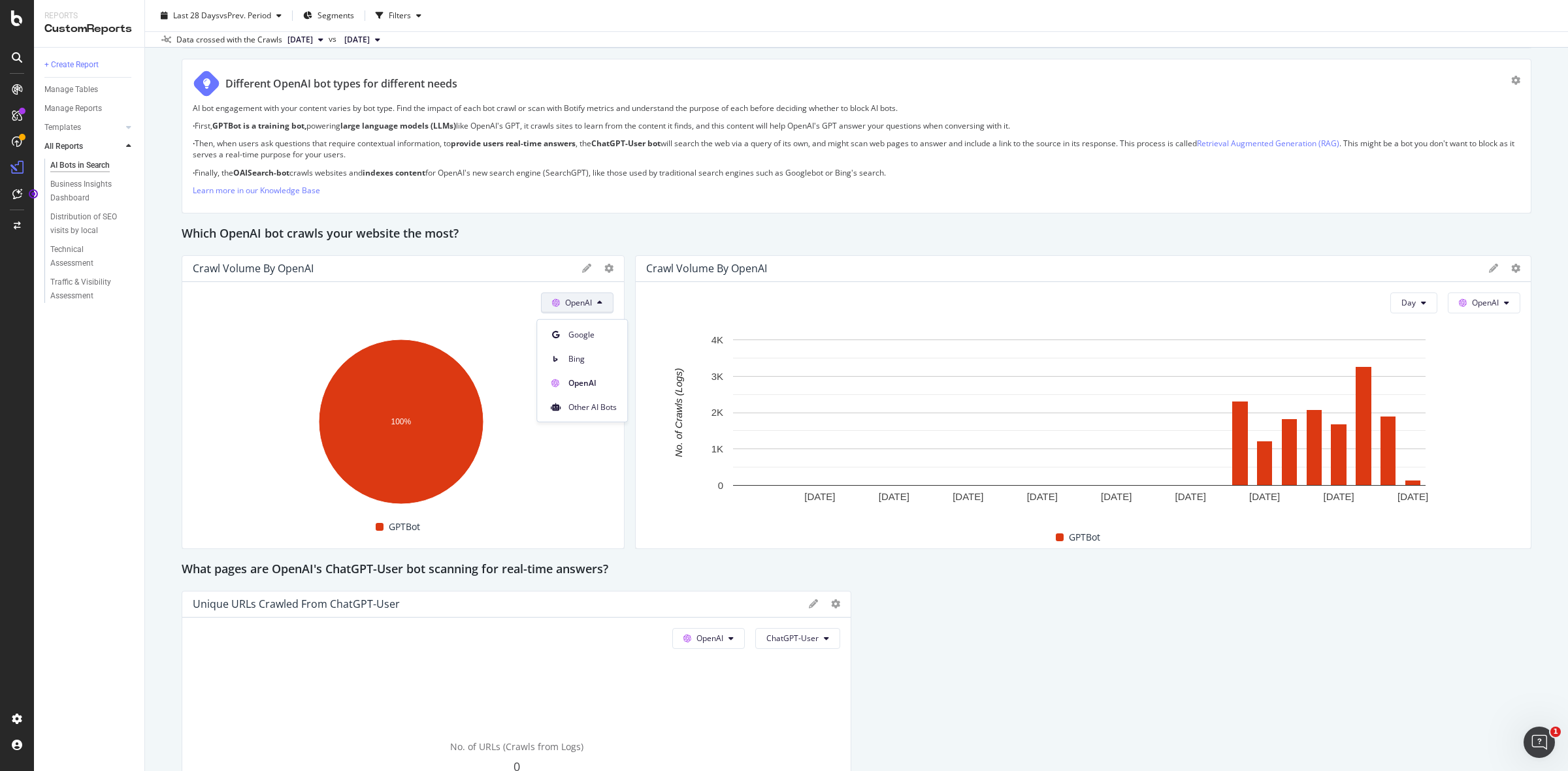
scroll to position [942, 0]
click at [591, 407] on span "Other AI Bots" at bounding box center [592, 403] width 49 height 12
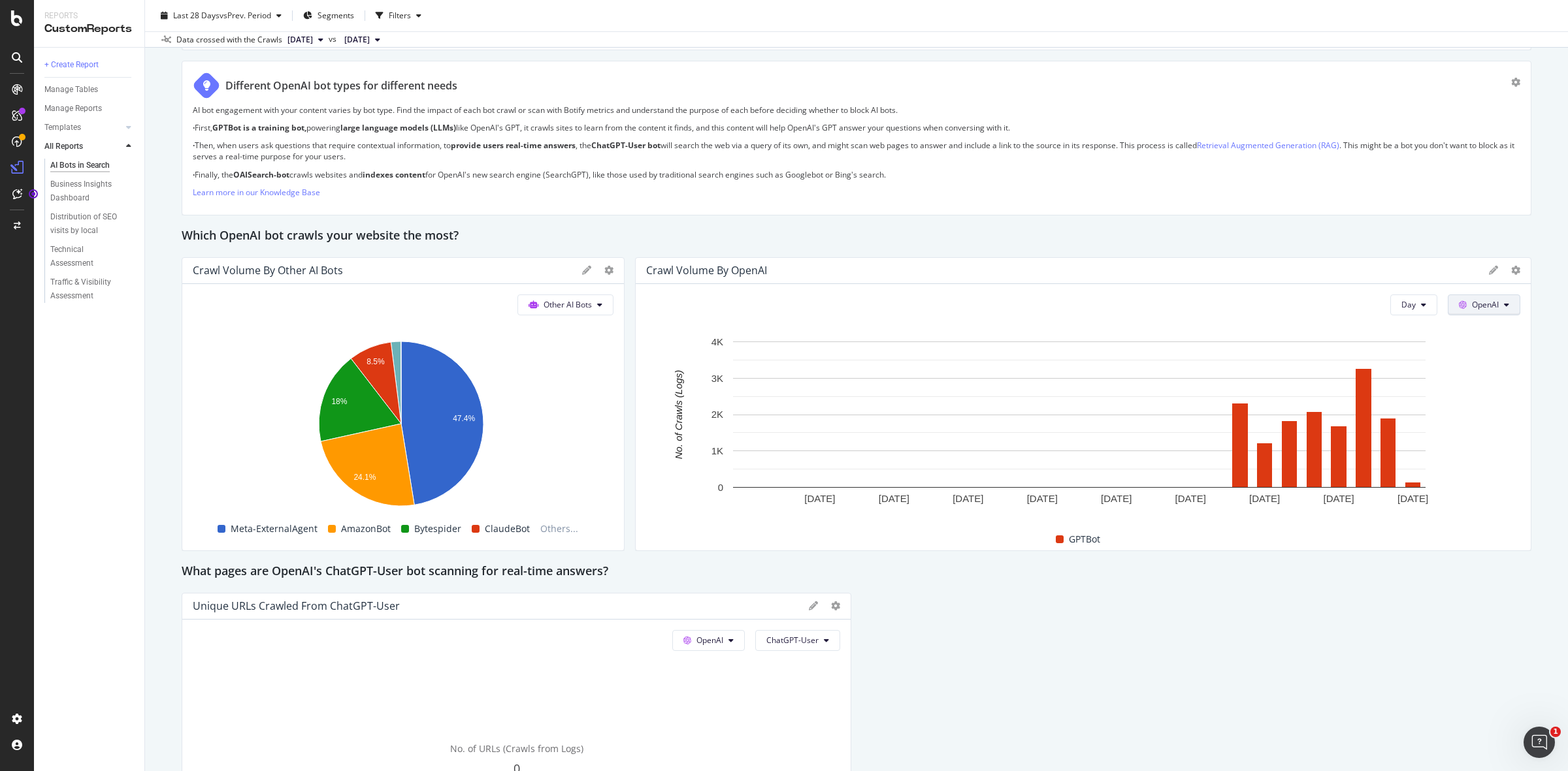
click at [1488, 301] on button "OpenAI" at bounding box center [1483, 305] width 73 height 21
click at [1466, 394] on div "Other AI Bots" at bounding box center [1479, 403] width 90 height 19
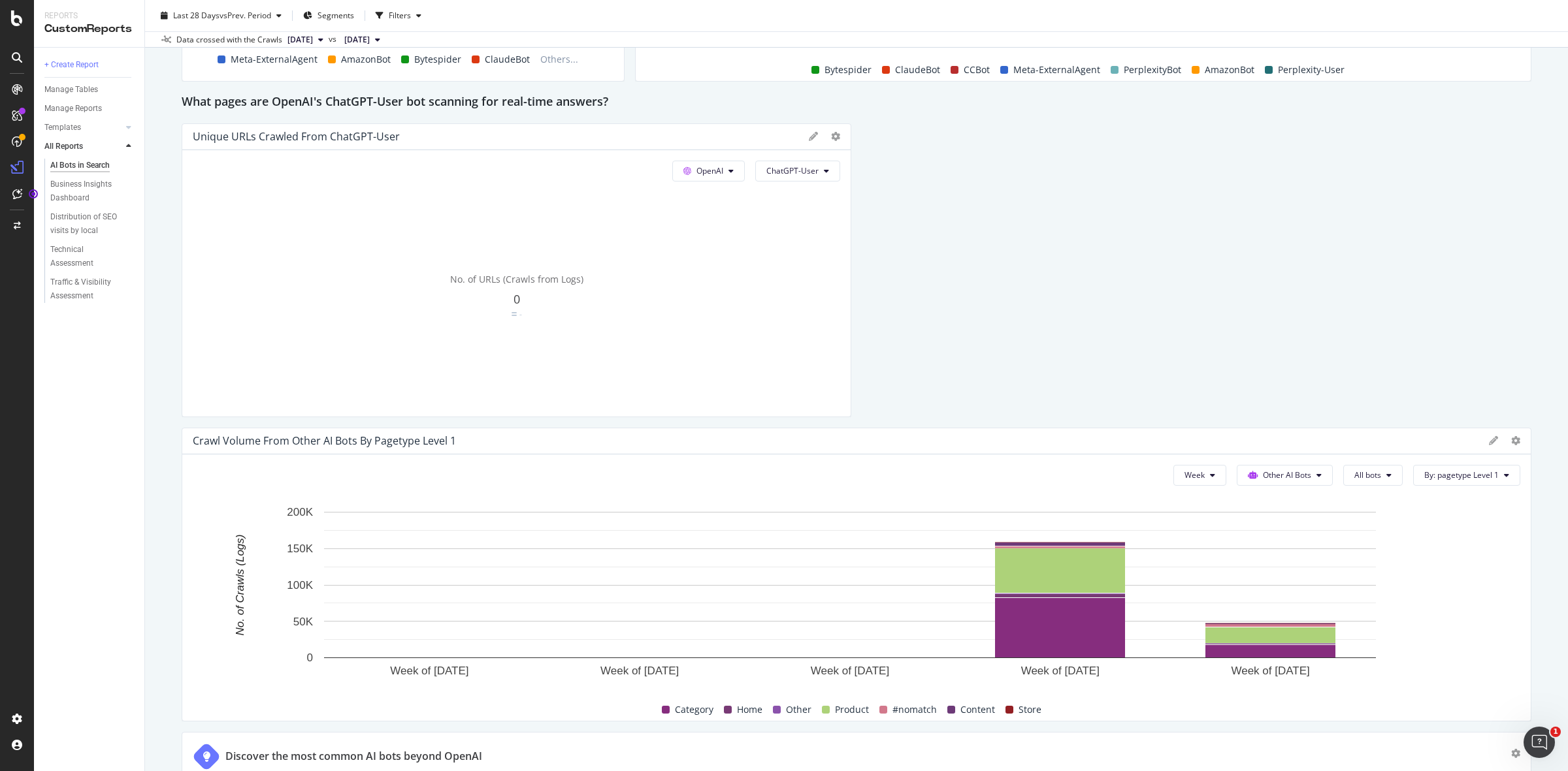
scroll to position [1413, 0]
click at [809, 134] on icon at bounding box center [813, 136] width 9 height 9
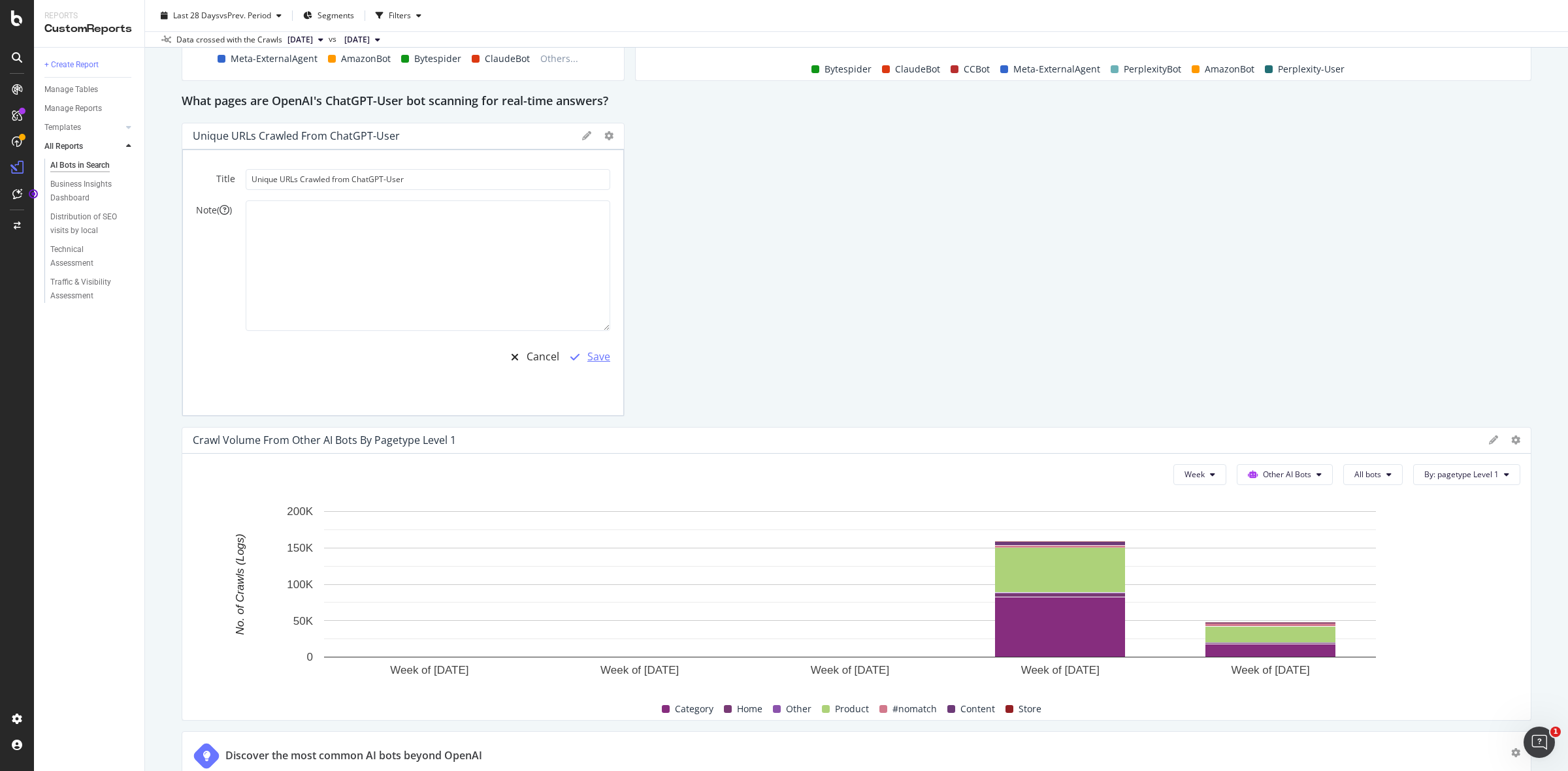
drag, startPoint x: 844, startPoint y: 278, endPoint x: 595, endPoint y: 359, distance: 261.8
click at [550, 248] on div "Unique URLs Crawled from ChatGPT-User Title Unique URLs Crawled from ChatGPT-Us…" at bounding box center [403, 270] width 443 height 294
click at [595, 358] on div "Save" at bounding box center [598, 357] width 23 height 15
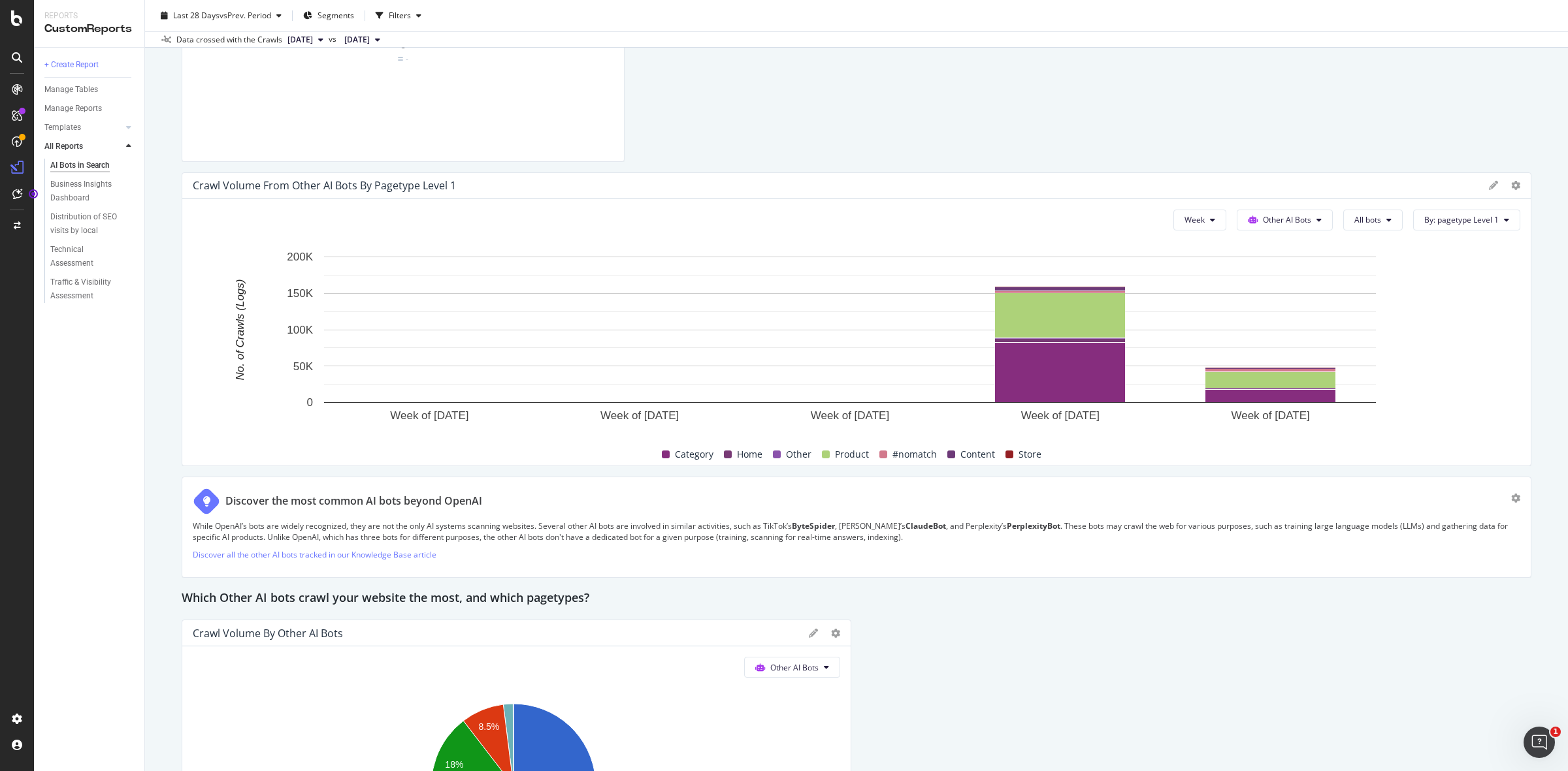
scroll to position [1678, 0]
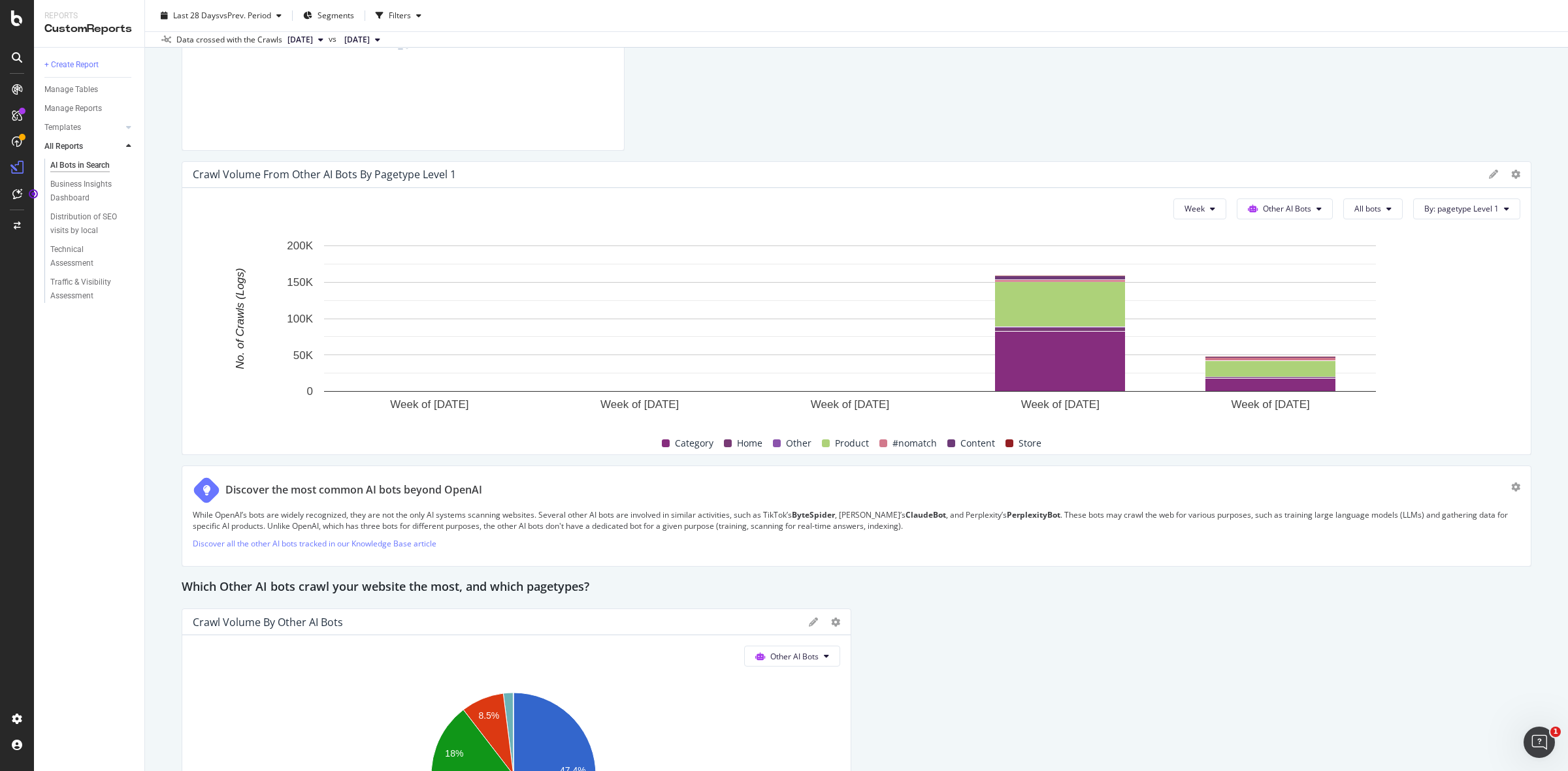
click at [1488, 168] on div at bounding box center [1504, 174] width 32 height 13
click at [1488, 176] on icon at bounding box center [1493, 174] width 9 height 9
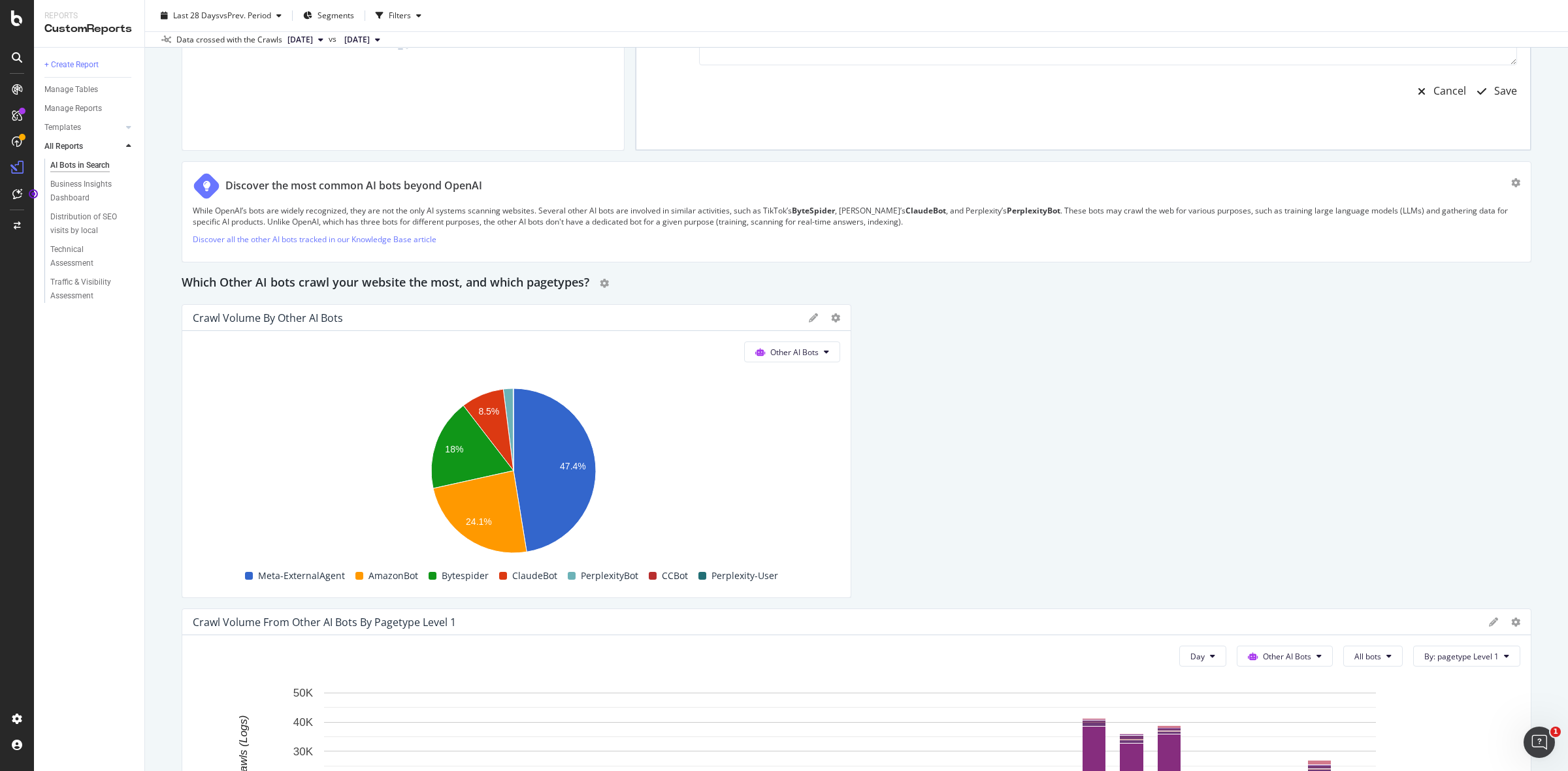
drag, startPoint x: 1518, startPoint y: 328, endPoint x: 1043, endPoint y: 288, distance: 476.7
click at [1043, 288] on div "This report shows AI bot interaction with your website and its impact on your o…" at bounding box center [856, 31] width 1349 height 3126
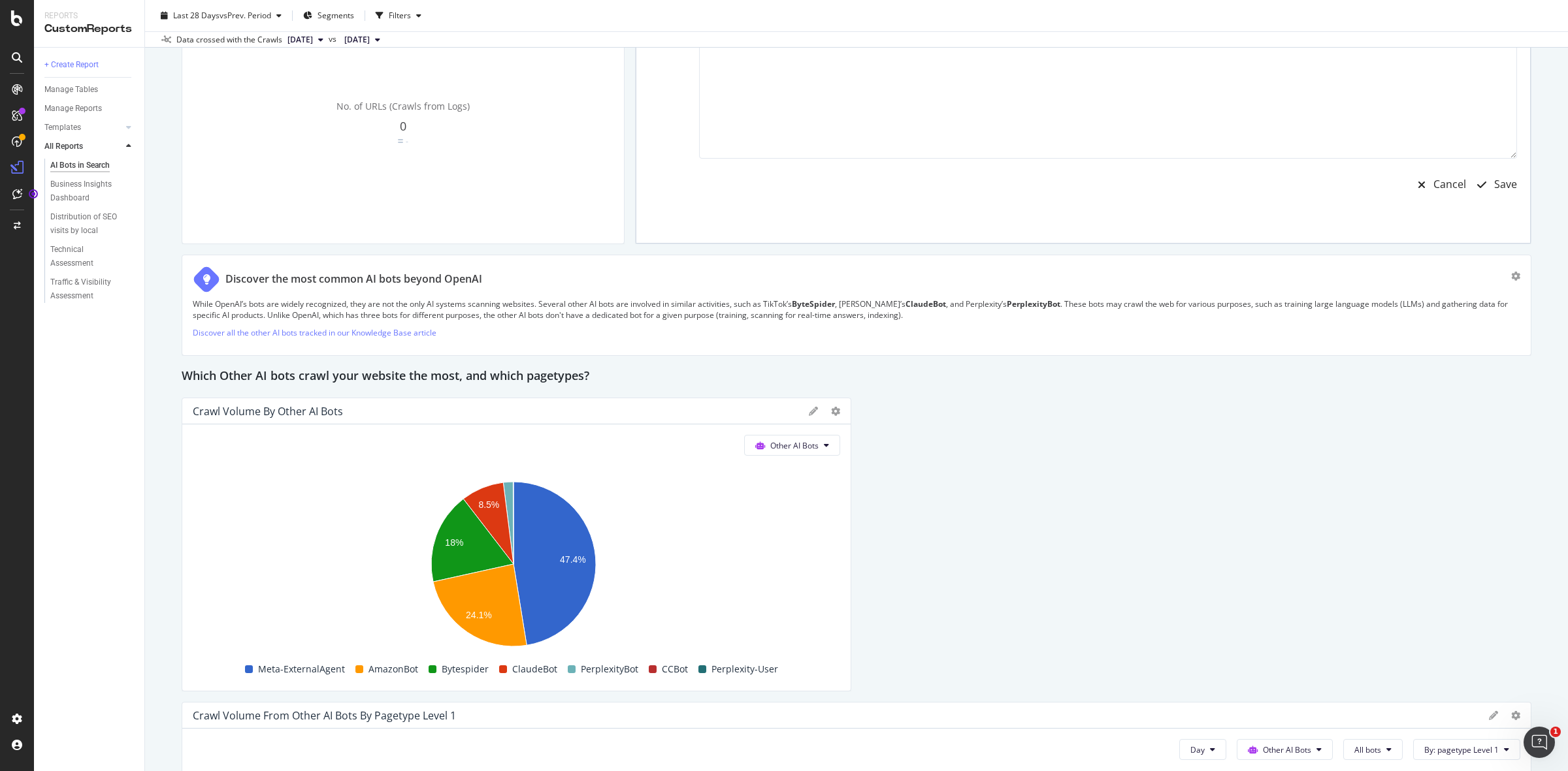
scroll to position [1584, 0]
click at [1494, 181] on div "Save" at bounding box center [1505, 185] width 23 height 15
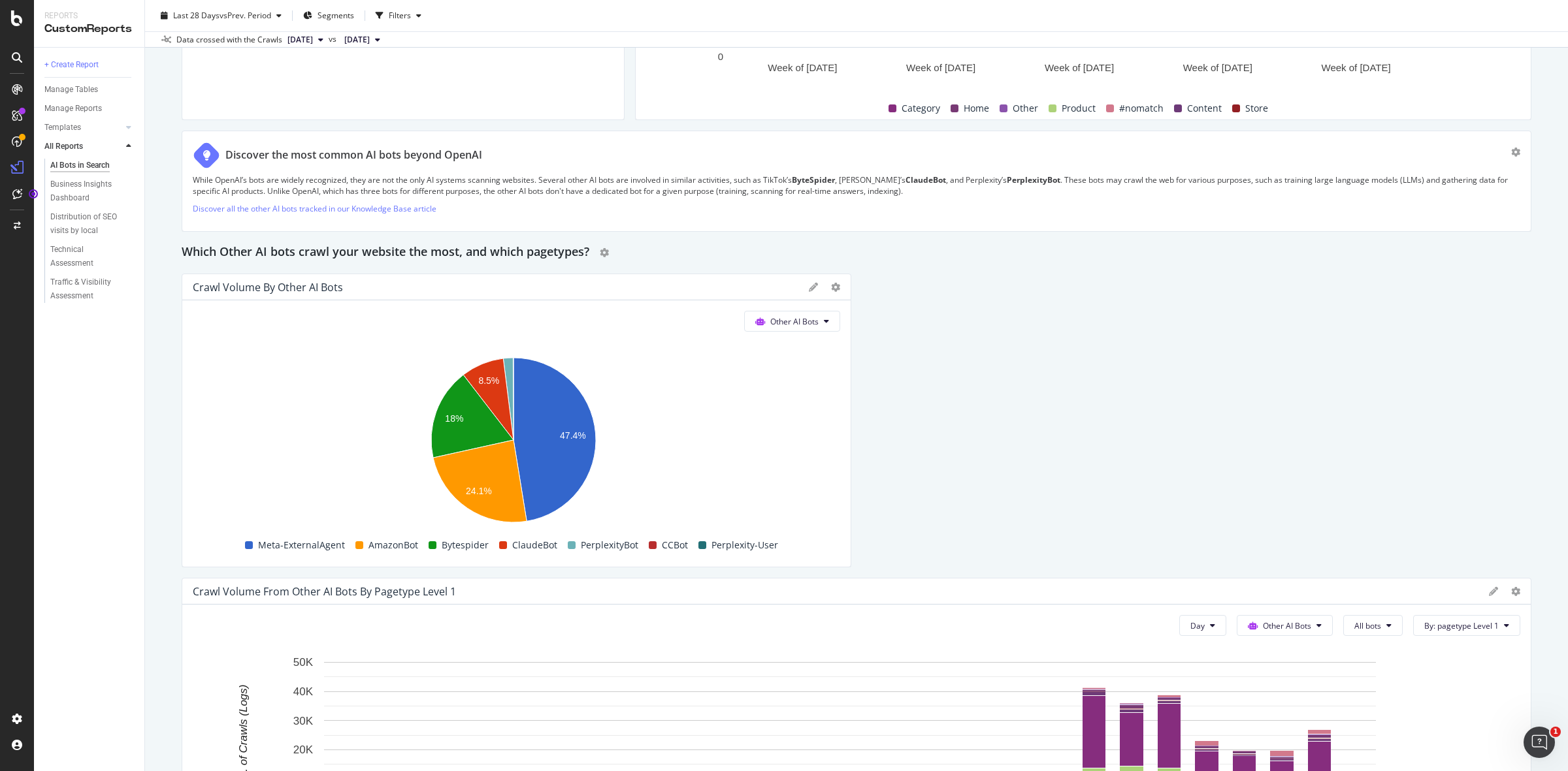
scroll to position [1711, 0]
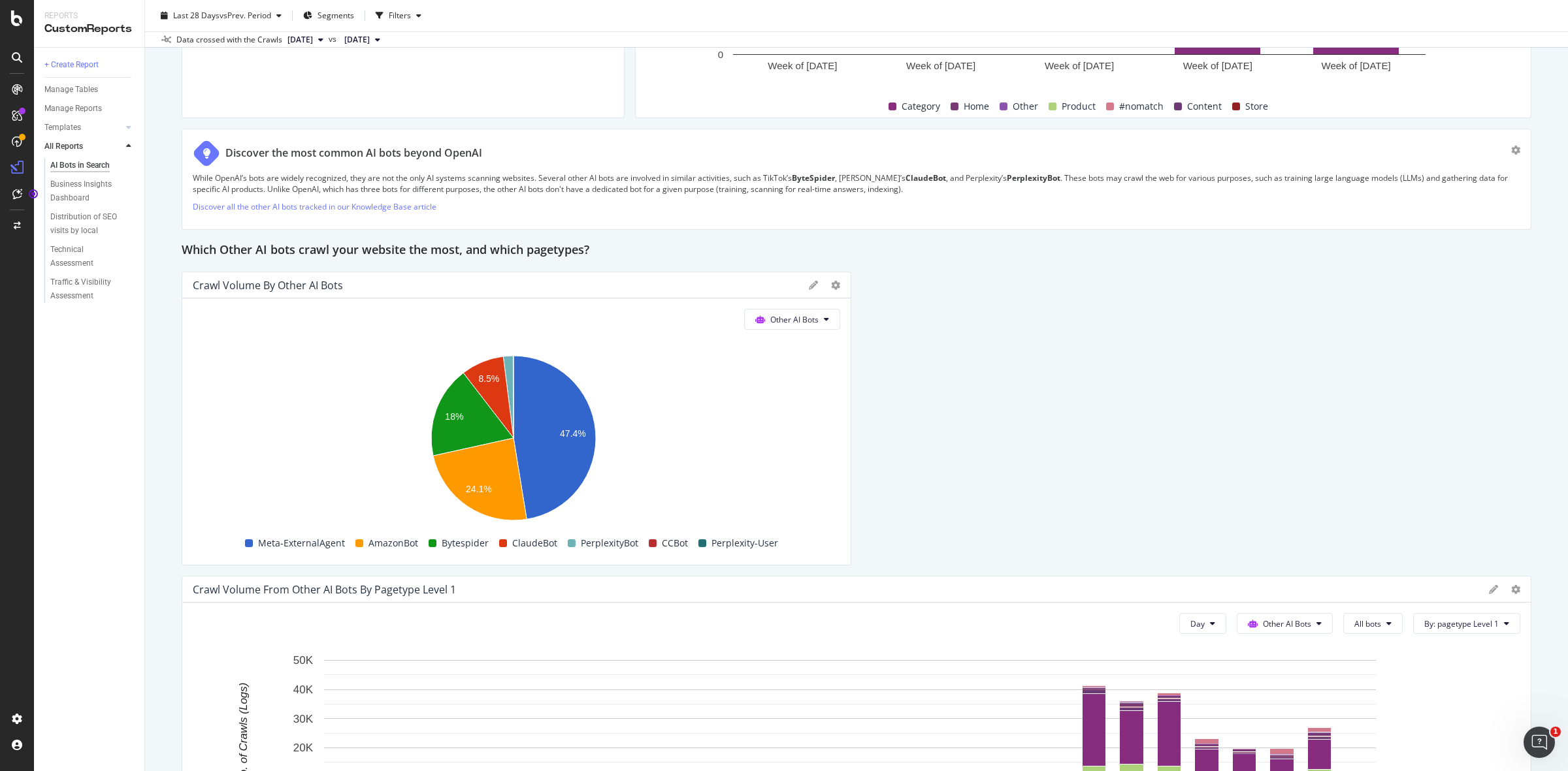
click at [809, 286] on icon at bounding box center [813, 285] width 9 height 9
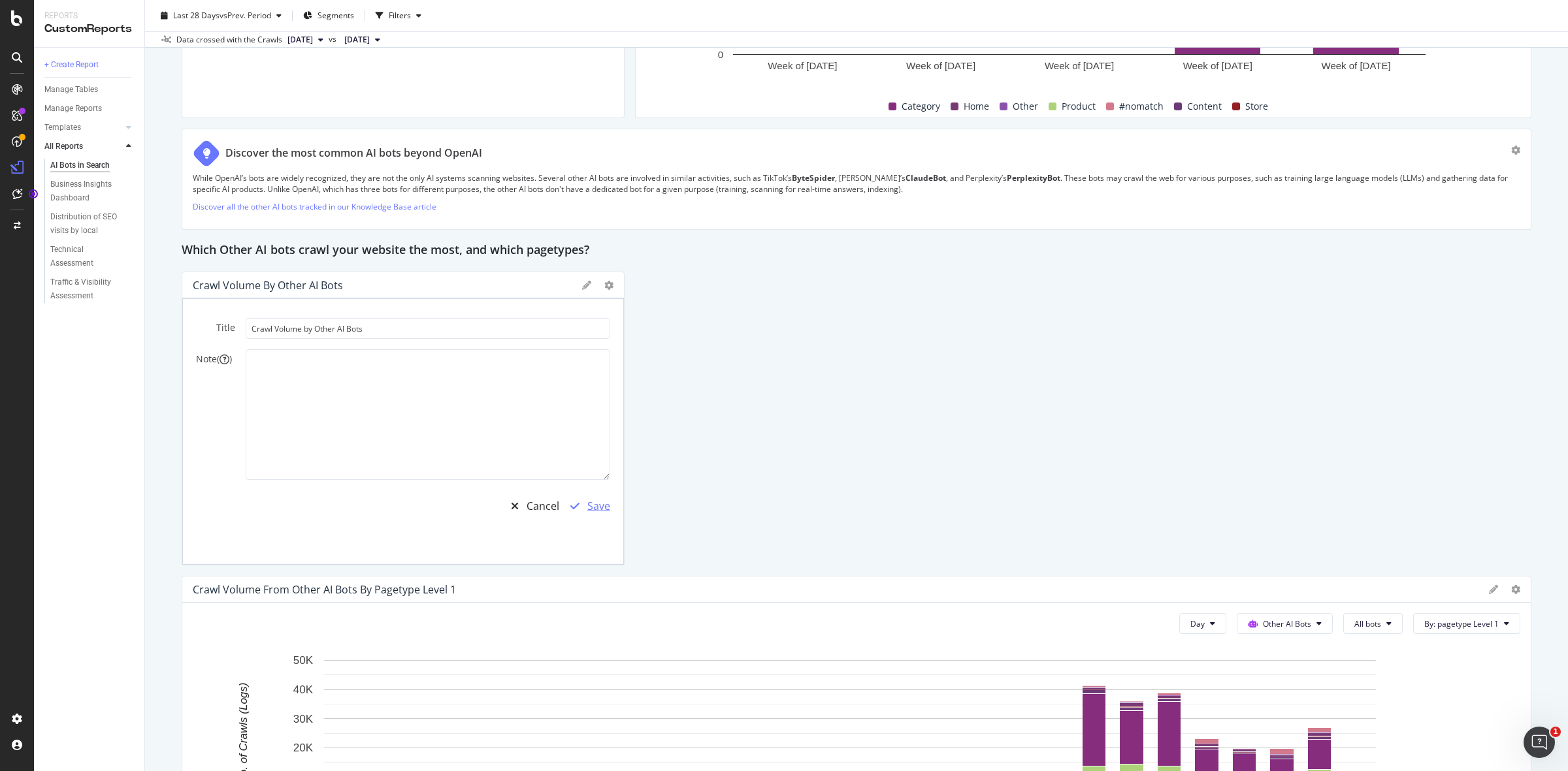
drag, startPoint x: 844, startPoint y: 415, endPoint x: 594, endPoint y: 506, distance: 266.0
click at [593, 368] on div "Crawl Volume by Other AI Bots Title Crawl Volume by Other AI Bots Note ( ) Canc…" at bounding box center [403, 419] width 443 height 294
click at [594, 506] on div "Save" at bounding box center [598, 507] width 23 height 15
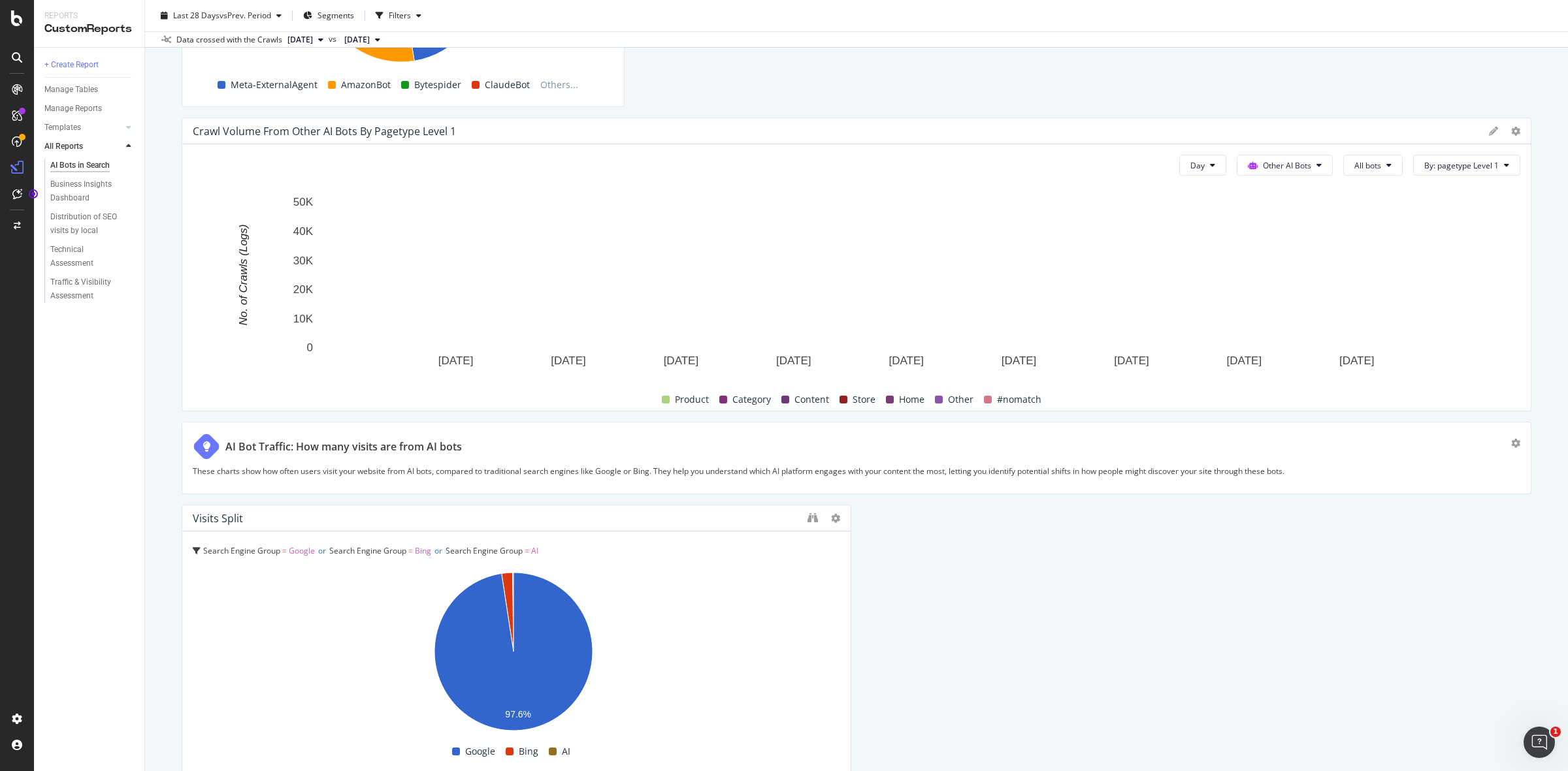
scroll to position [2172, 0]
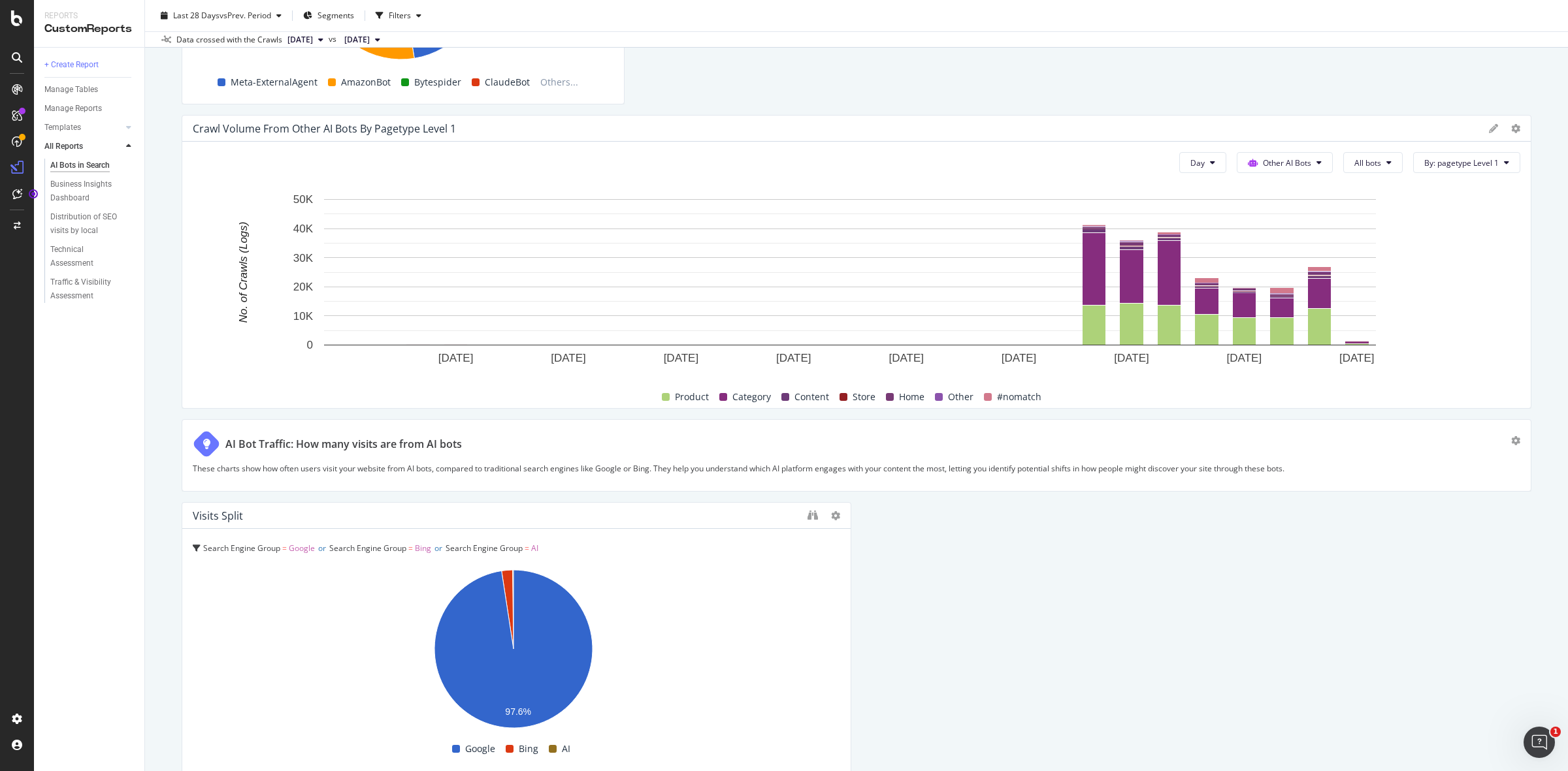
click at [1475, 126] on div "Crawl Volume from Other AI Bots by pagetype Level 1" at bounding box center [856, 128] width 1348 height 26
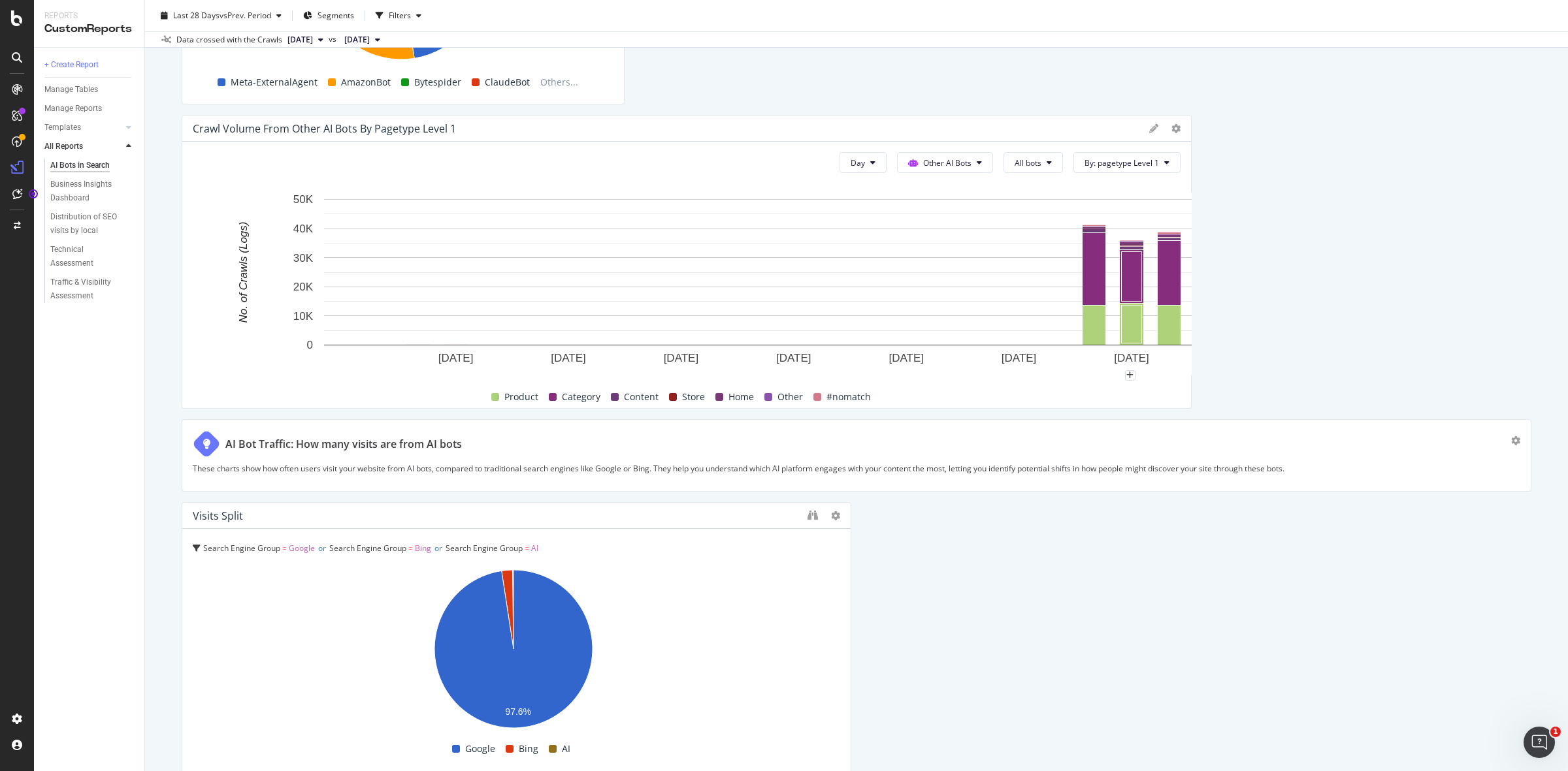
drag, startPoint x: 1516, startPoint y: 280, endPoint x: 1128, endPoint y: 231, distance: 391.1
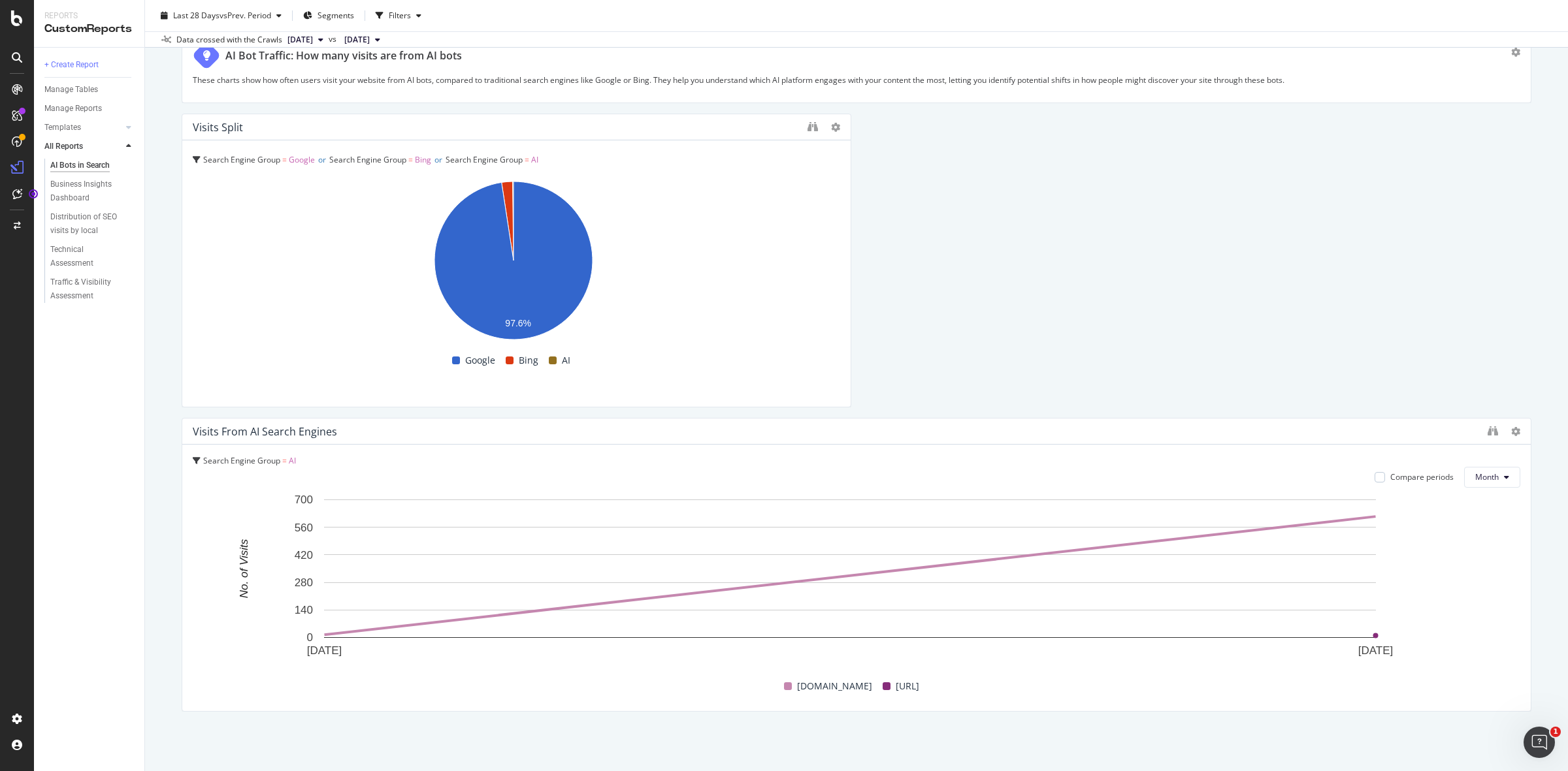
scroll to position [2257, 0]
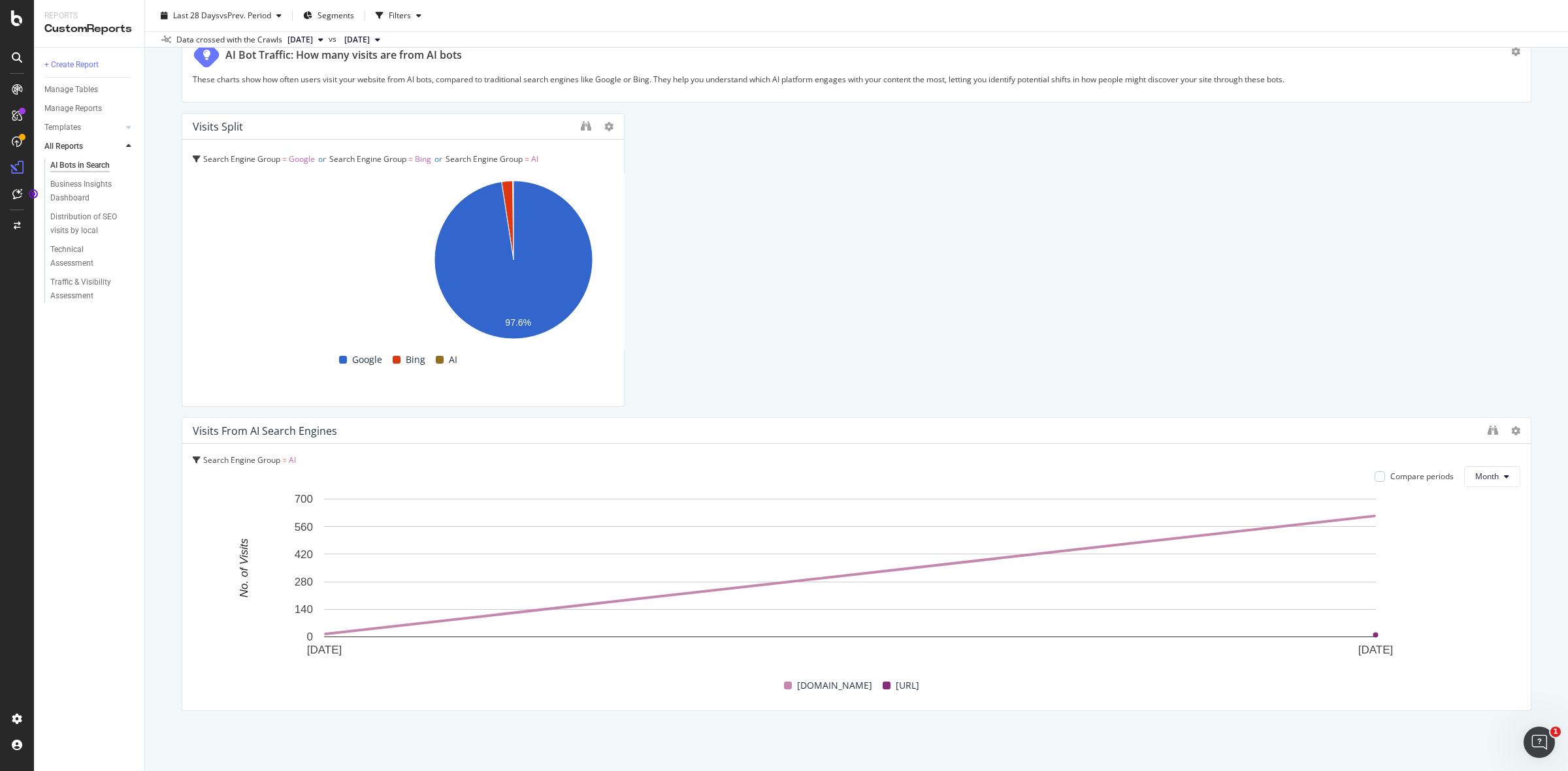
drag, startPoint x: 843, startPoint y: 256, endPoint x: 664, endPoint y: 223, distance: 182.0
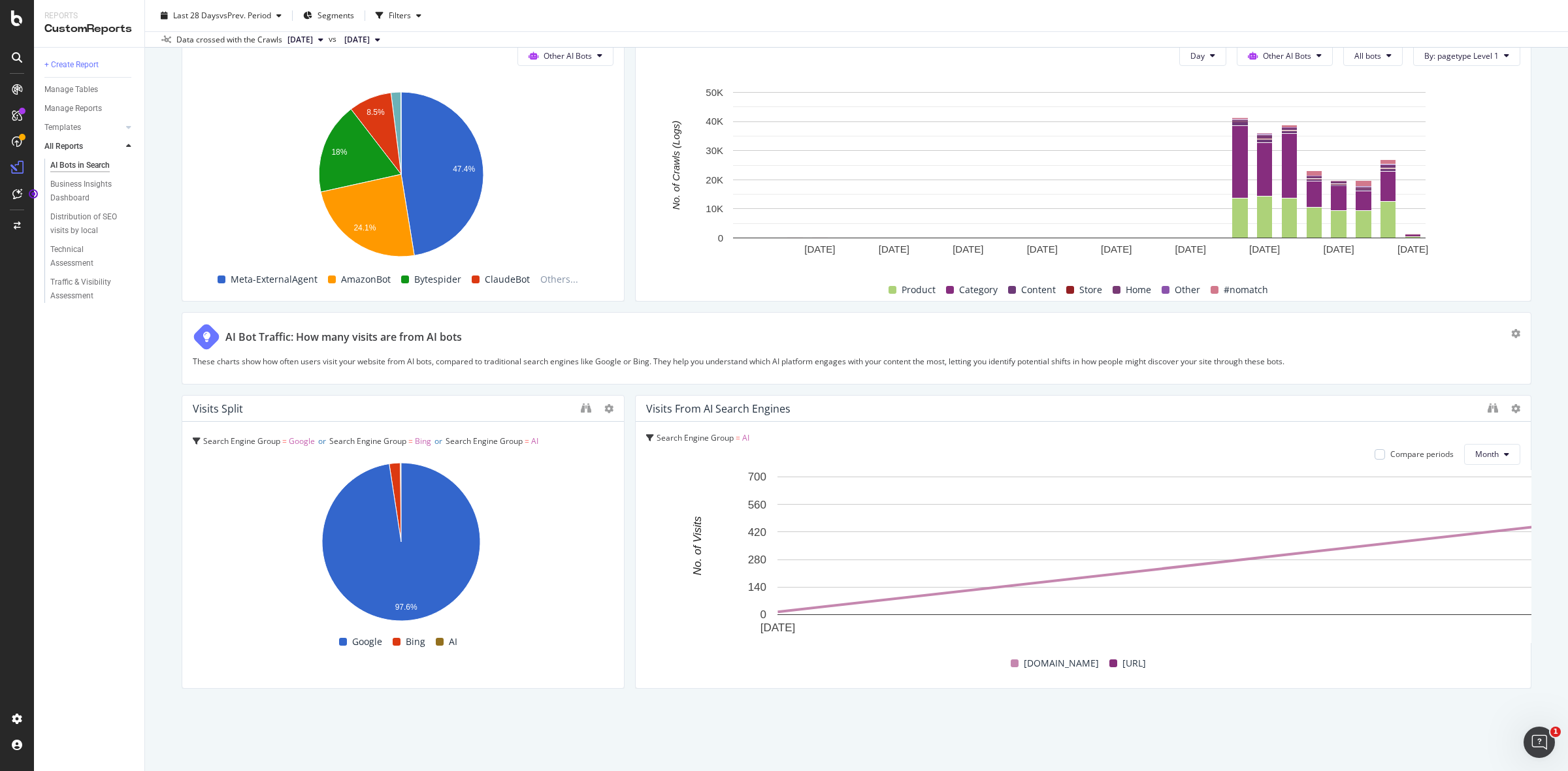
scroll to position [1976, 0]
drag, startPoint x: 1517, startPoint y: 483, endPoint x: 1048, endPoint y: 466, distance: 469.3
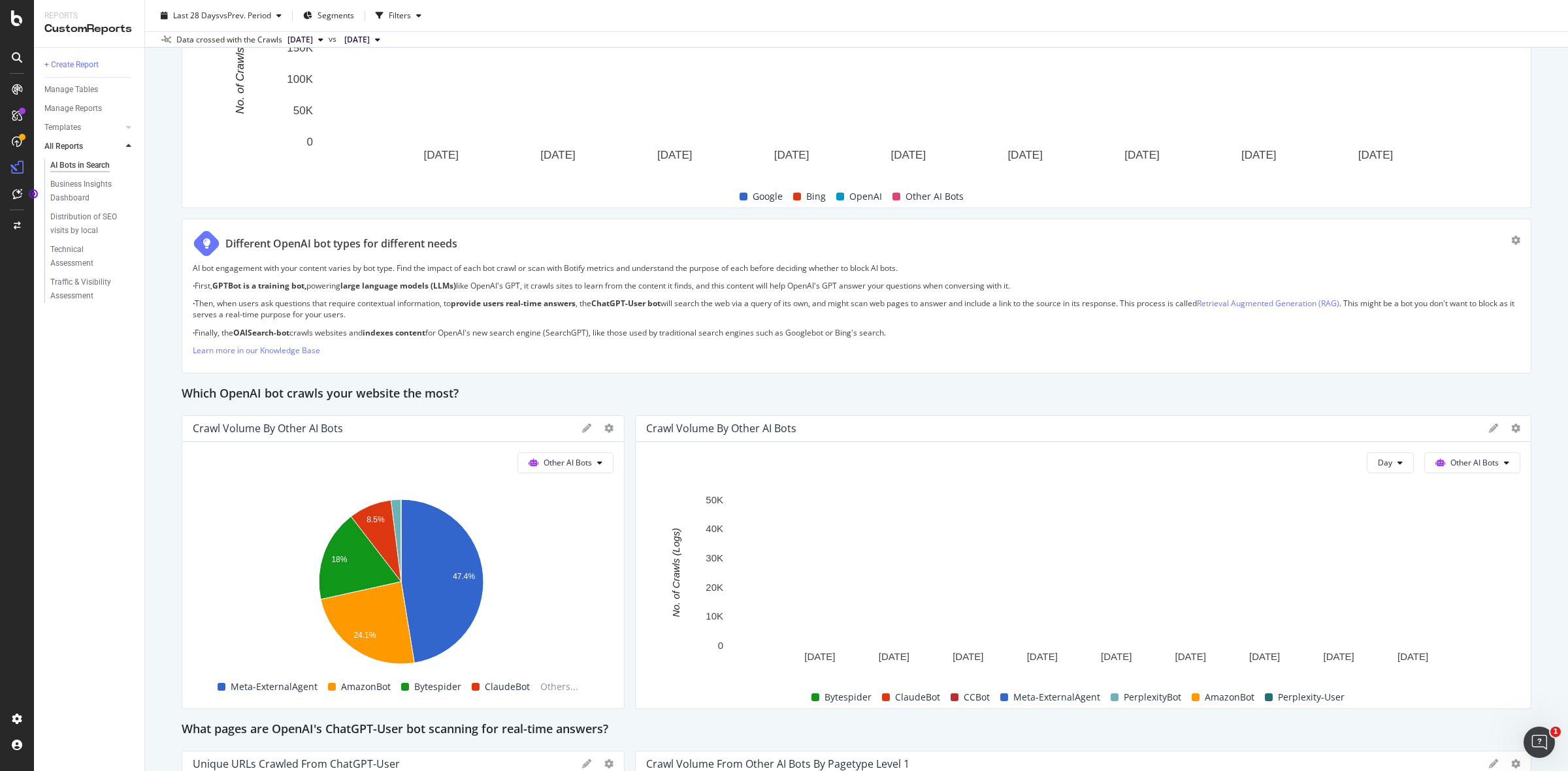
scroll to position [0, 0]
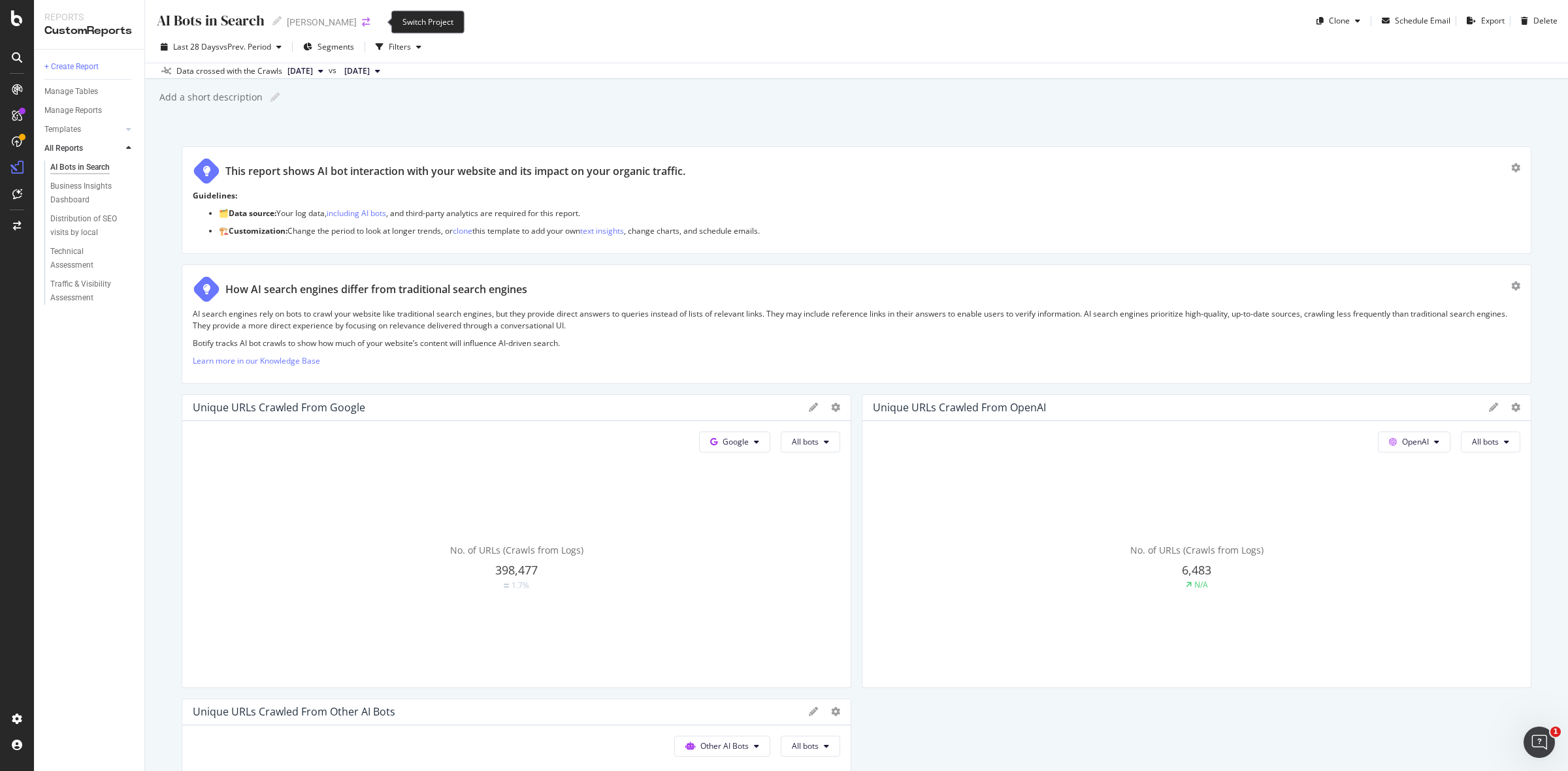
click at [369, 21] on icon "arrow-right-arrow-left" at bounding box center [365, 22] width 8 height 9
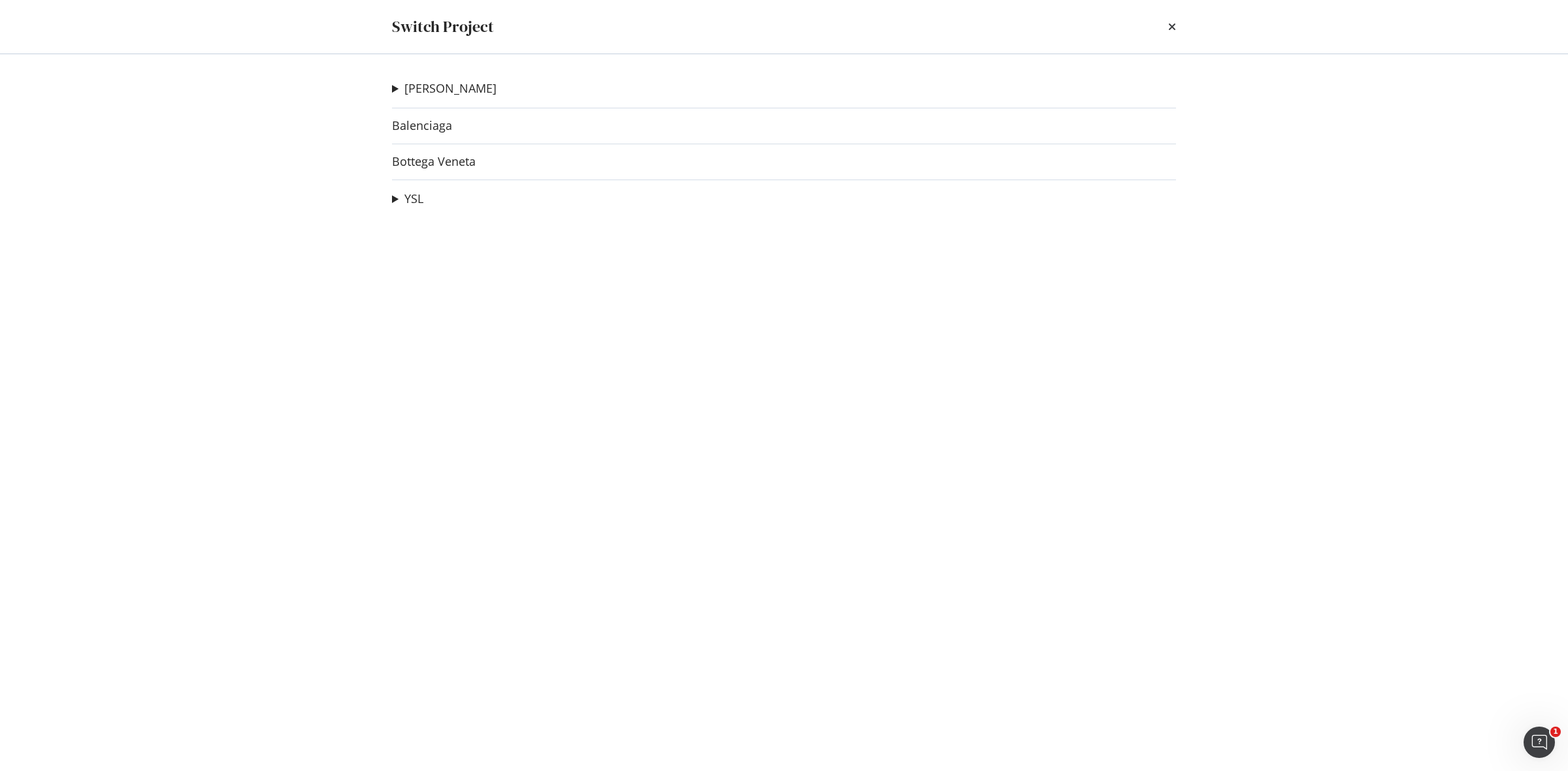
click at [438, 115] on div "Alexander McQueen moise-run Ad-Hoc Project AMQ Staging Ad-Hoc Project Test sans…" at bounding box center [784, 412] width 836 height 717
click at [430, 123] on link "Balenciaga" at bounding box center [421, 126] width 60 height 14
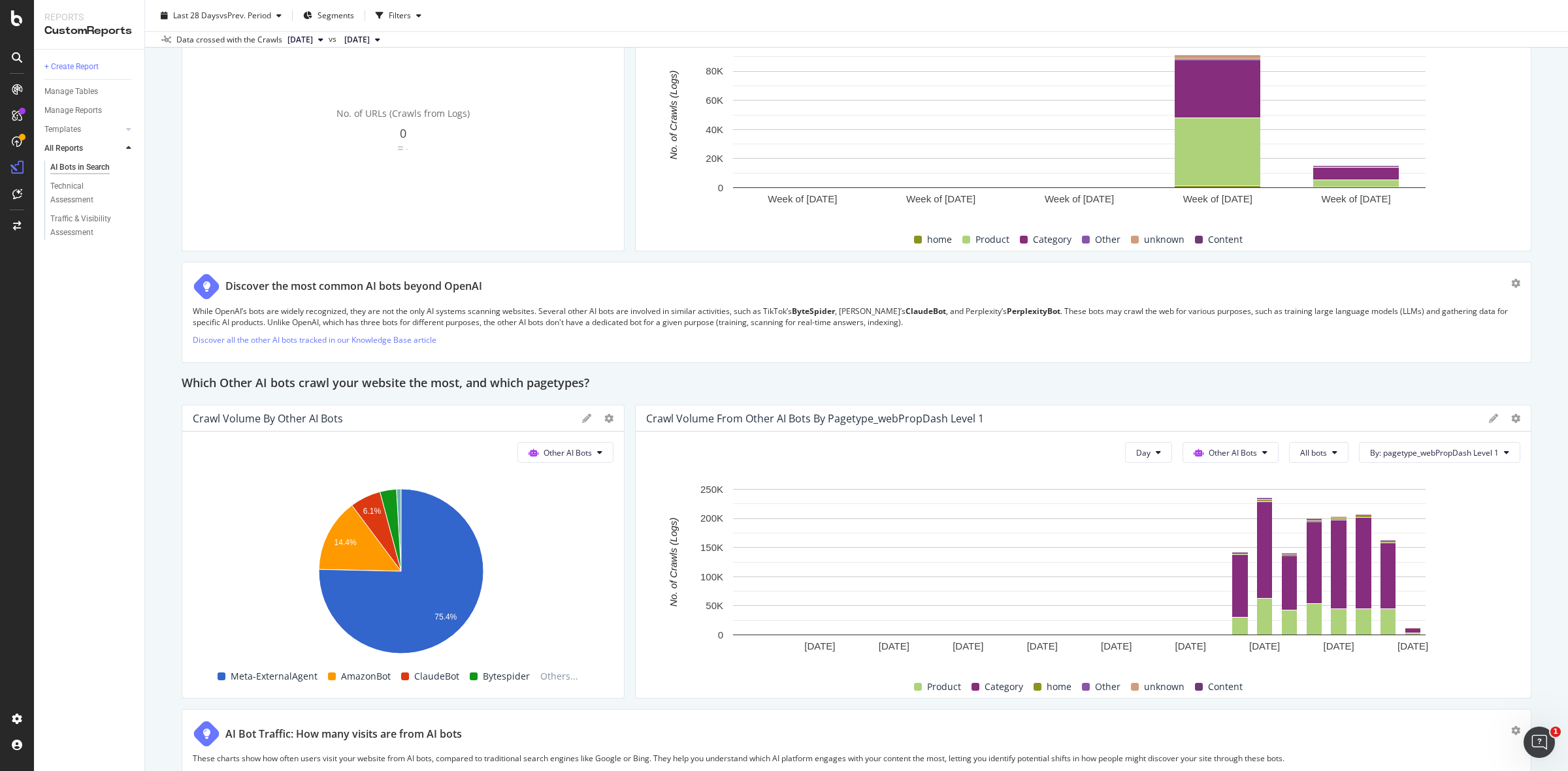
scroll to position [1976, 0]
